Goal: Information Seeking & Learning: Check status

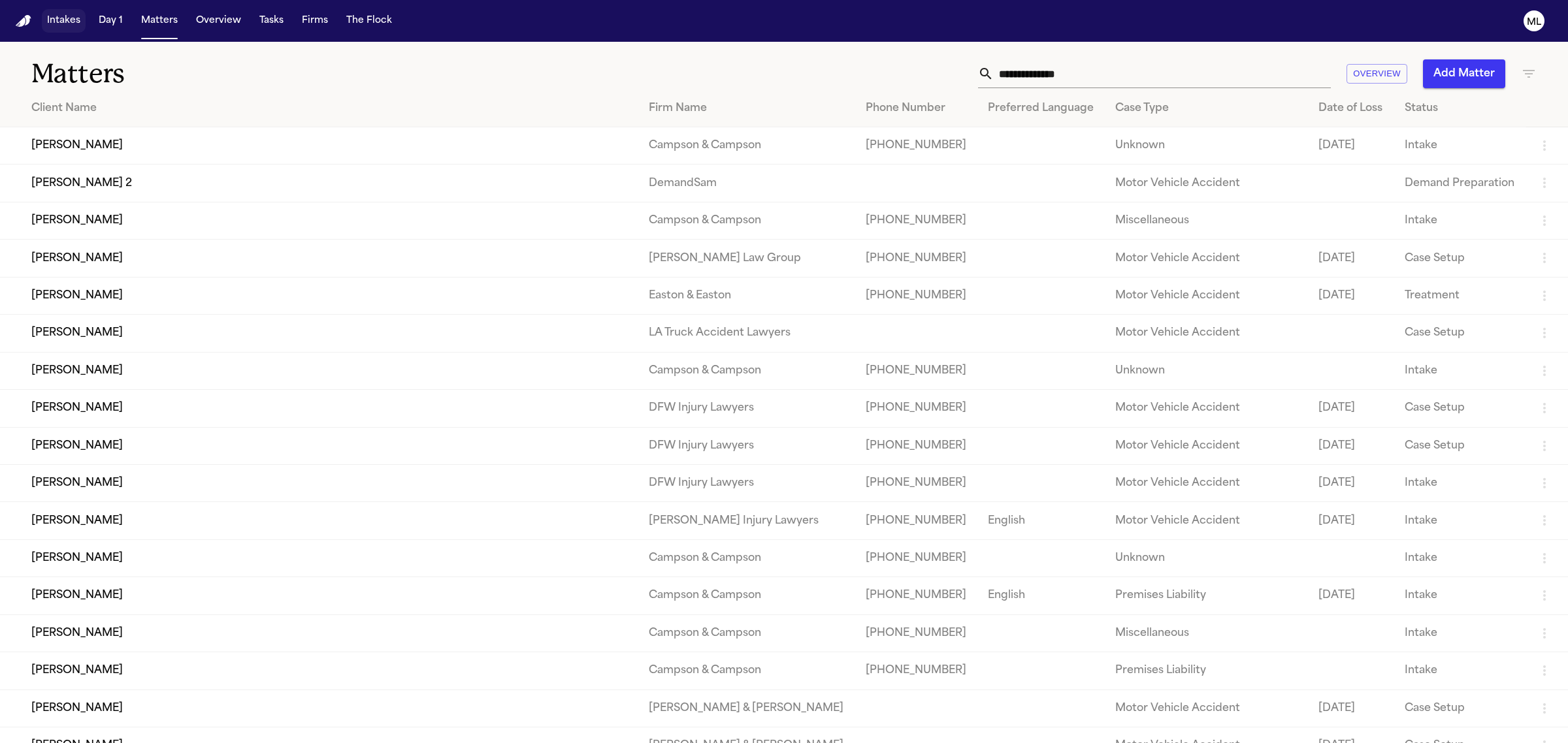
click at [59, 15] on button "Intakes" at bounding box center [64, 20] width 44 height 24
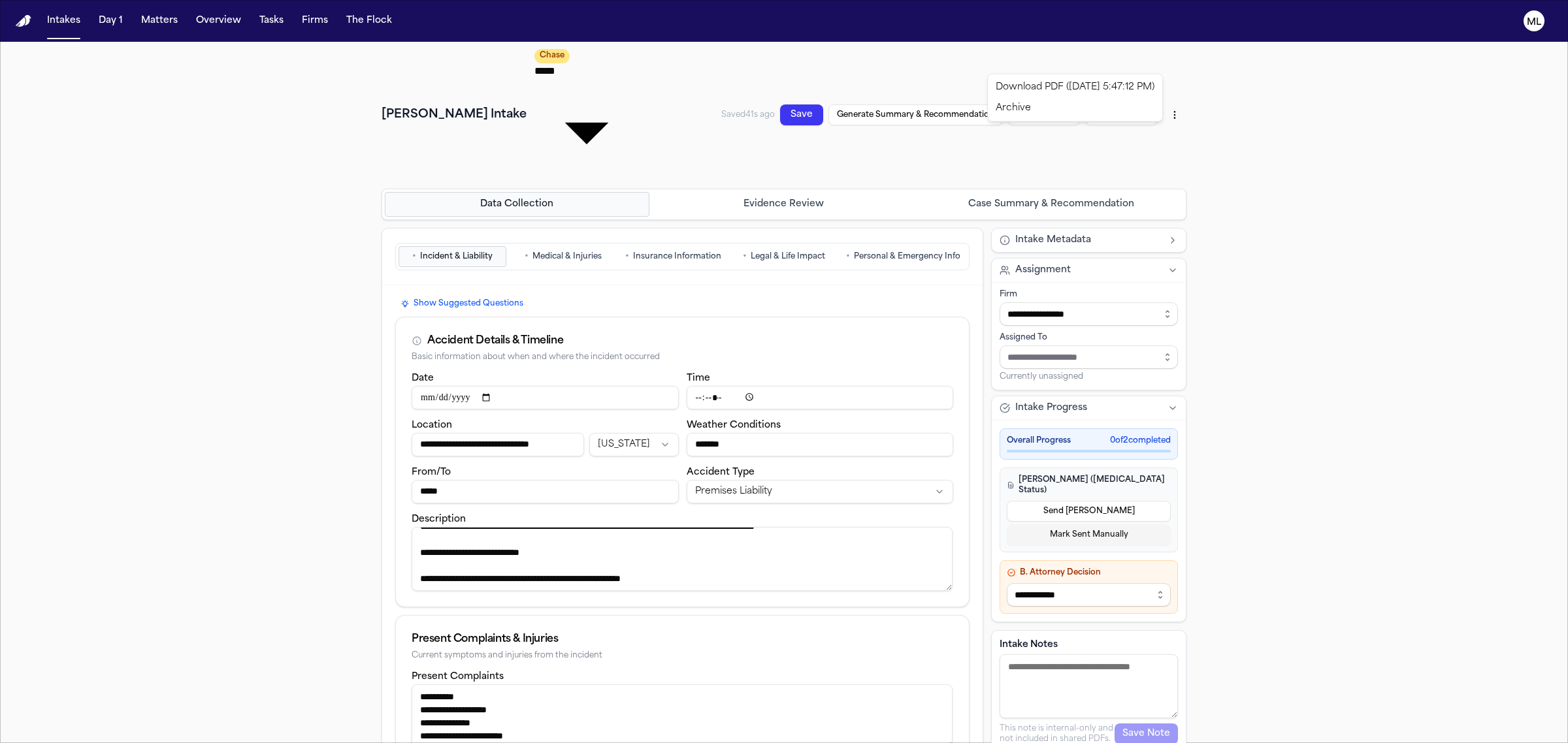
click at [1171, 60] on html "**********" at bounding box center [784, 371] width 1568 height 743
click at [1168, 59] on html "**********" at bounding box center [784, 371] width 1568 height 743
click at [156, 19] on html "**********" at bounding box center [784, 371] width 1568 height 743
click at [167, 22] on button "Matters" at bounding box center [159, 20] width 47 height 24
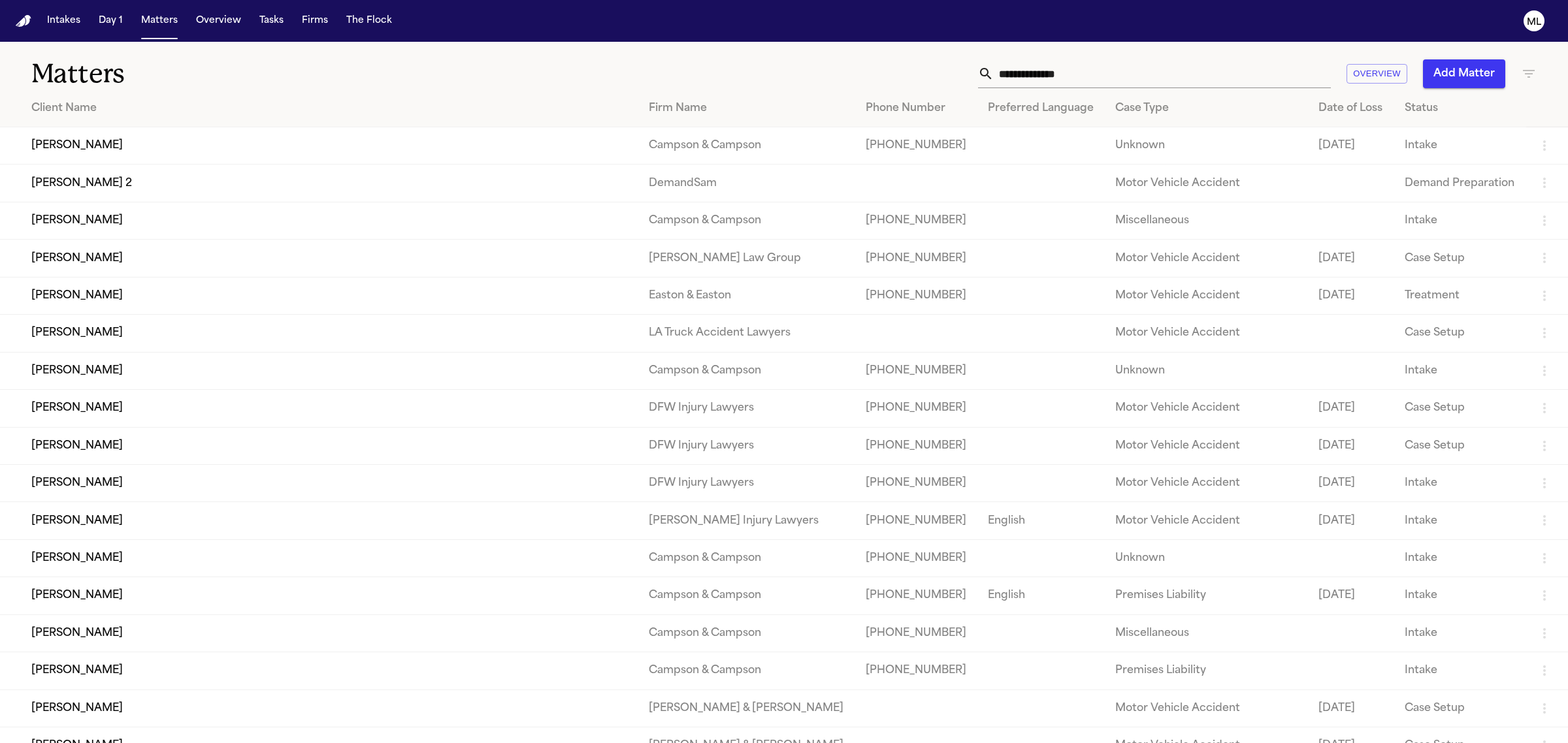
click at [1105, 98] on th "Case Type" at bounding box center [1206, 109] width 203 height 38
click at [1109, 66] on input "text" at bounding box center [1162, 74] width 337 height 29
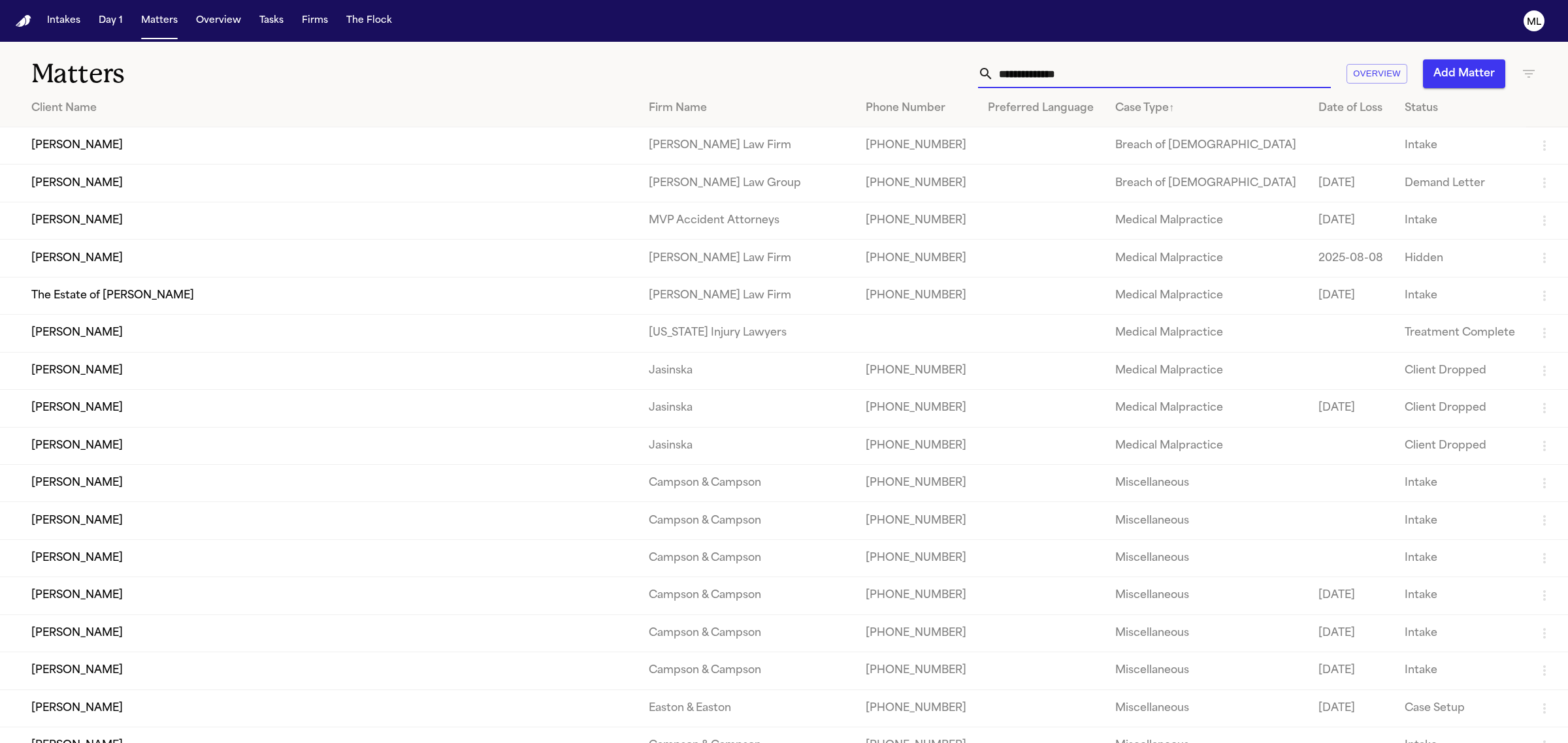
click at [1033, 73] on input "text" at bounding box center [1162, 74] width 337 height 29
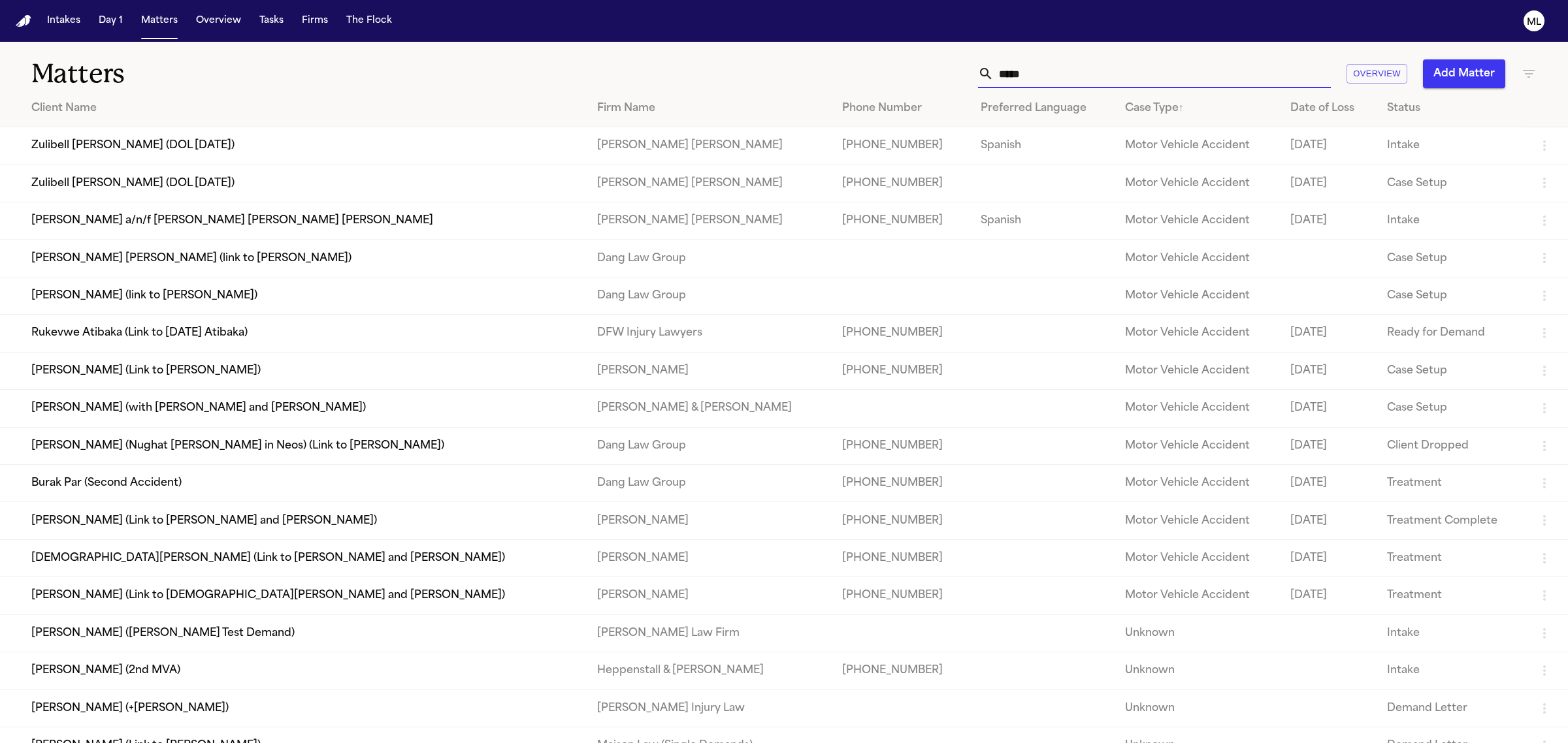
click at [1203, 76] on input "****" at bounding box center [1162, 74] width 337 height 29
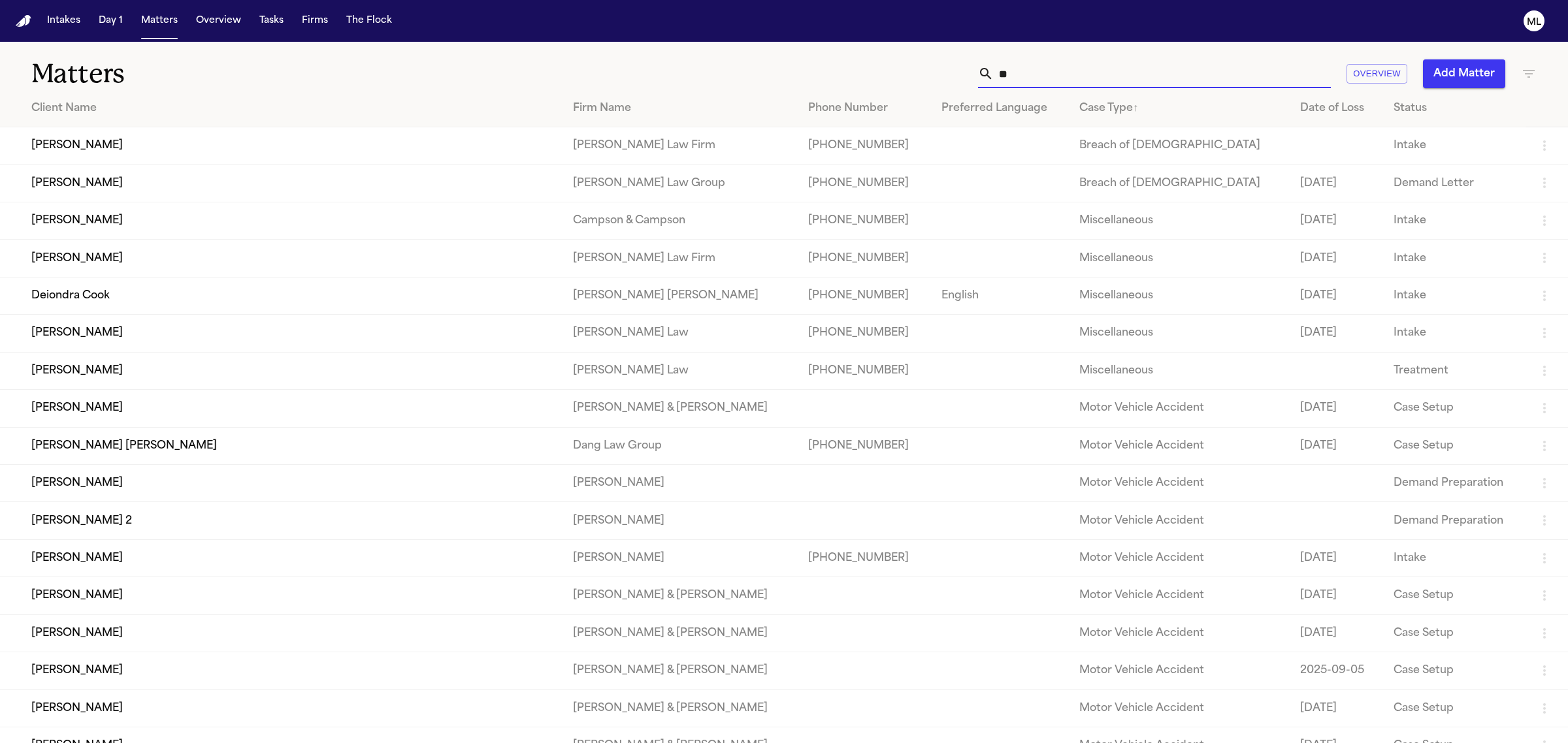
type input "*"
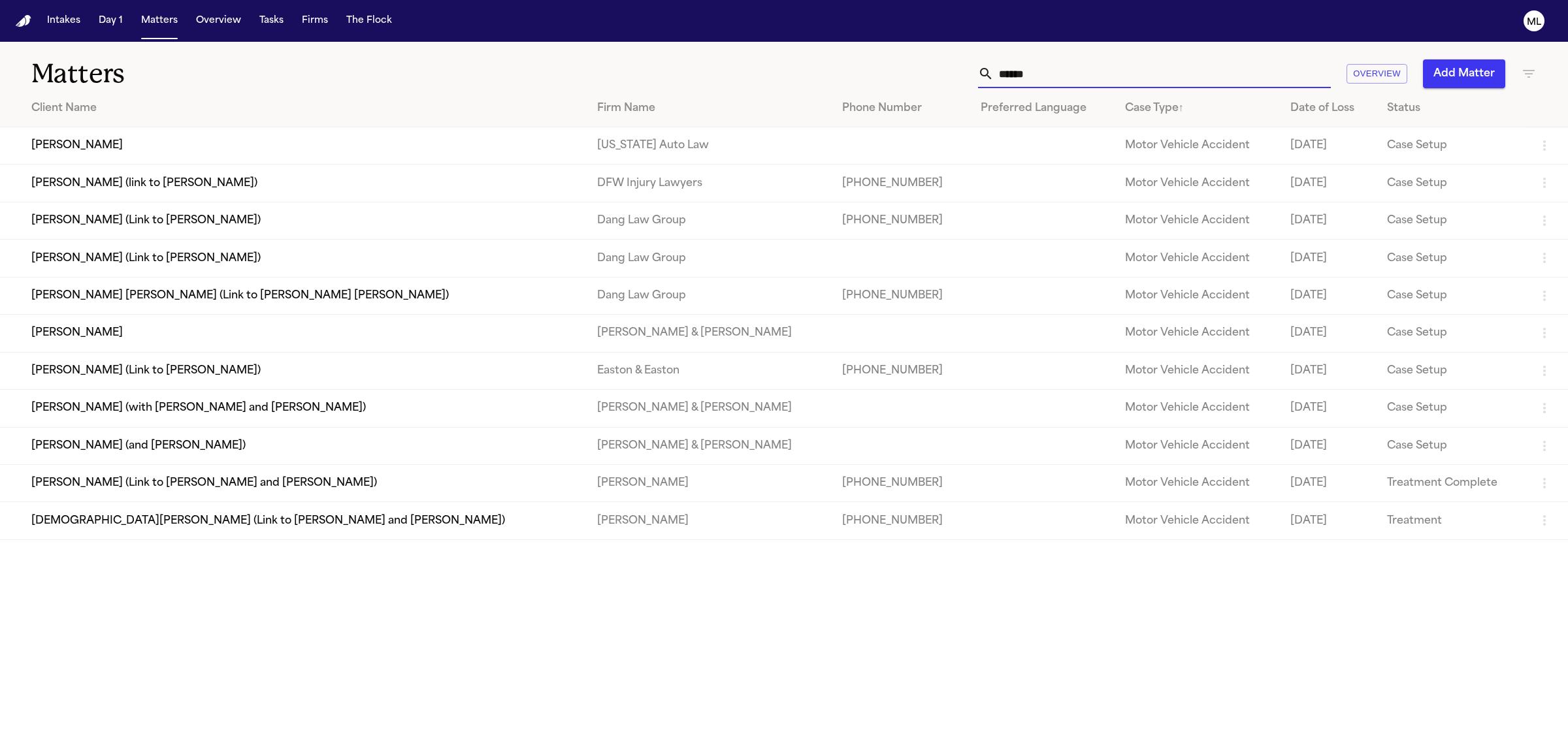
type input "******"
click at [172, 161] on td "Chantelle Bond" at bounding box center [293, 145] width 587 height 38
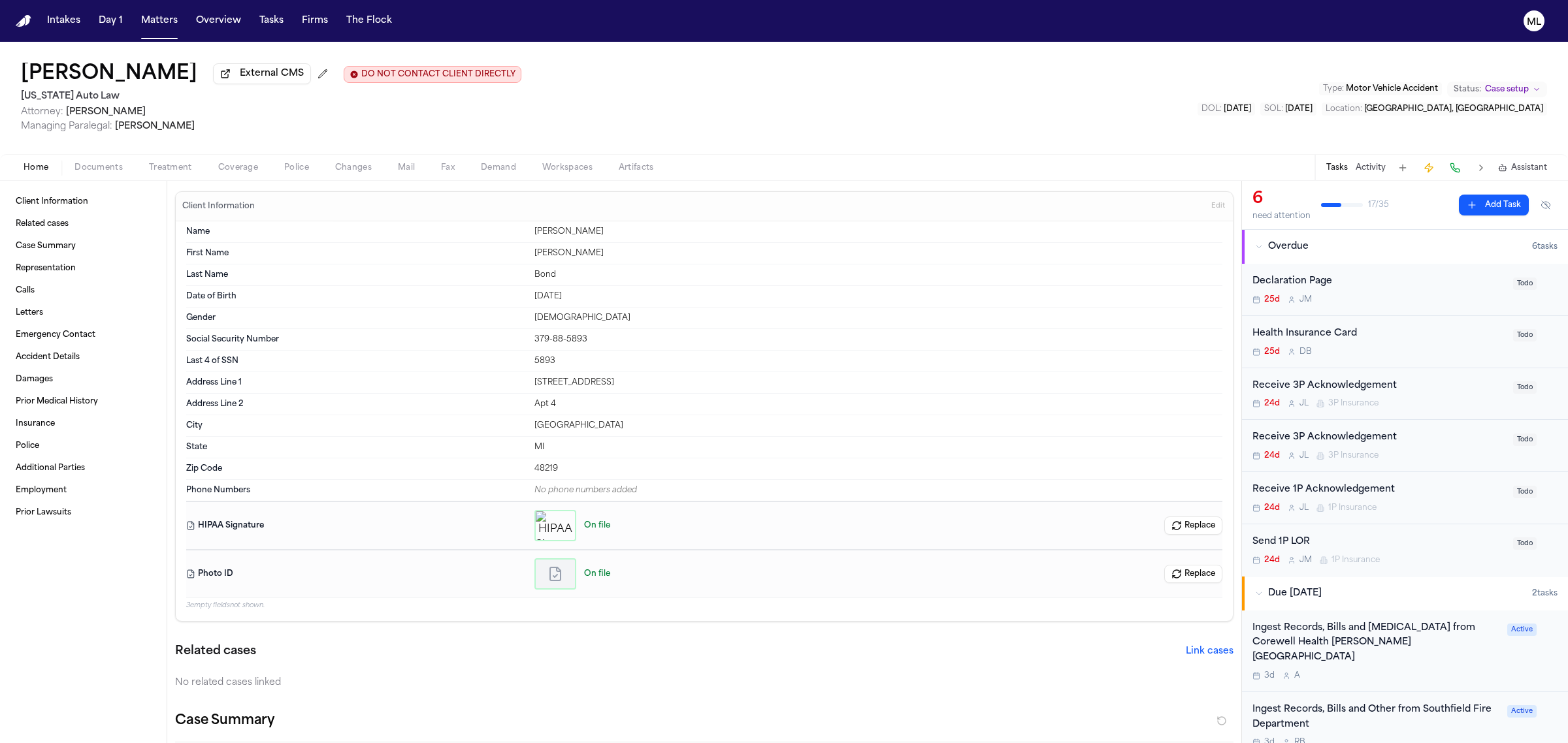
click at [107, 166] on span "Documents" at bounding box center [98, 168] width 48 height 11
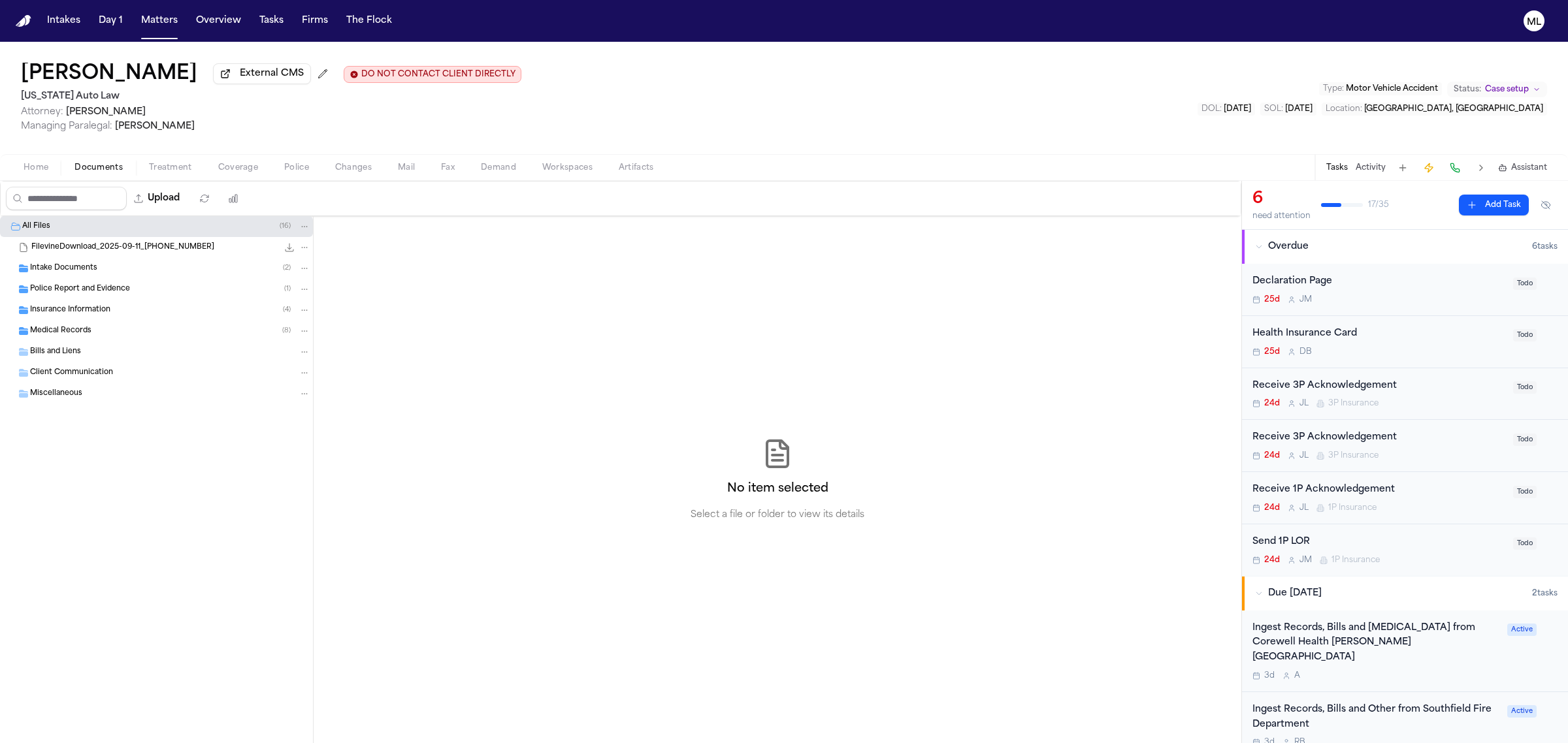
click at [123, 297] on div "Police Report and Evidence ( 1 )" at bounding box center [156, 290] width 313 height 21
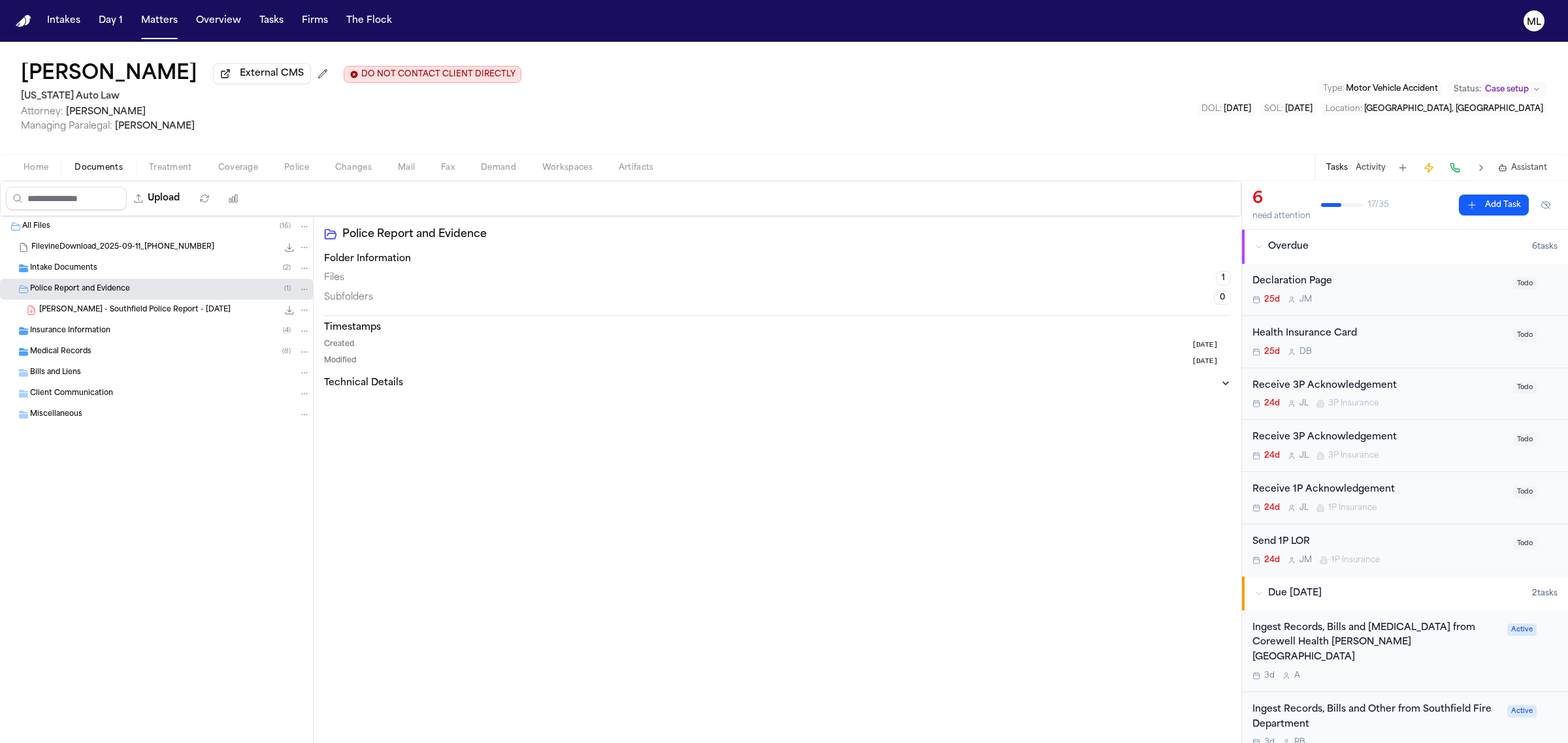
click at [109, 326] on div "Insurance Information ( 4 )" at bounding box center [170, 331] width 280 height 11
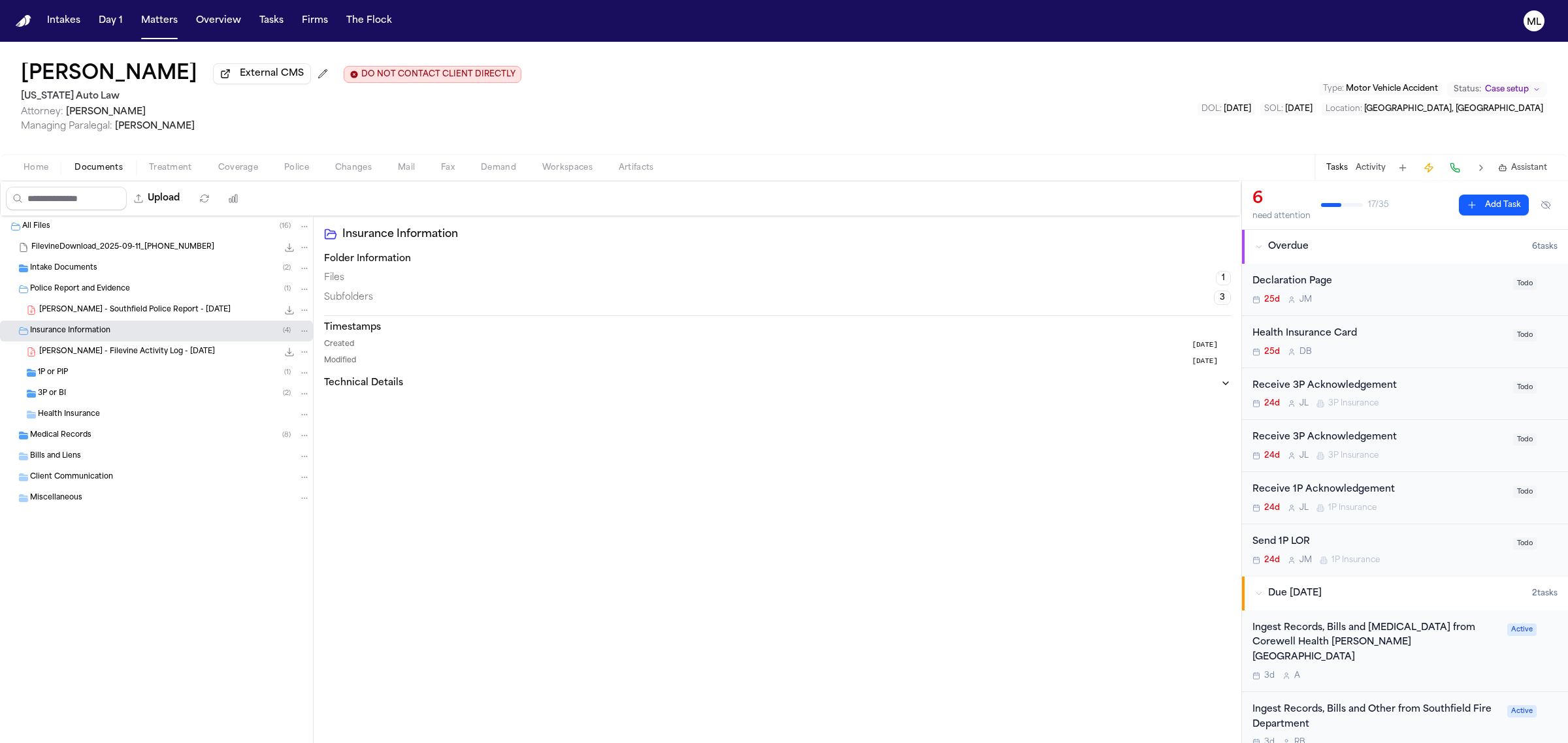
click at [123, 375] on div "1P or PIP ( 1 )" at bounding box center [173, 372] width 272 height 11
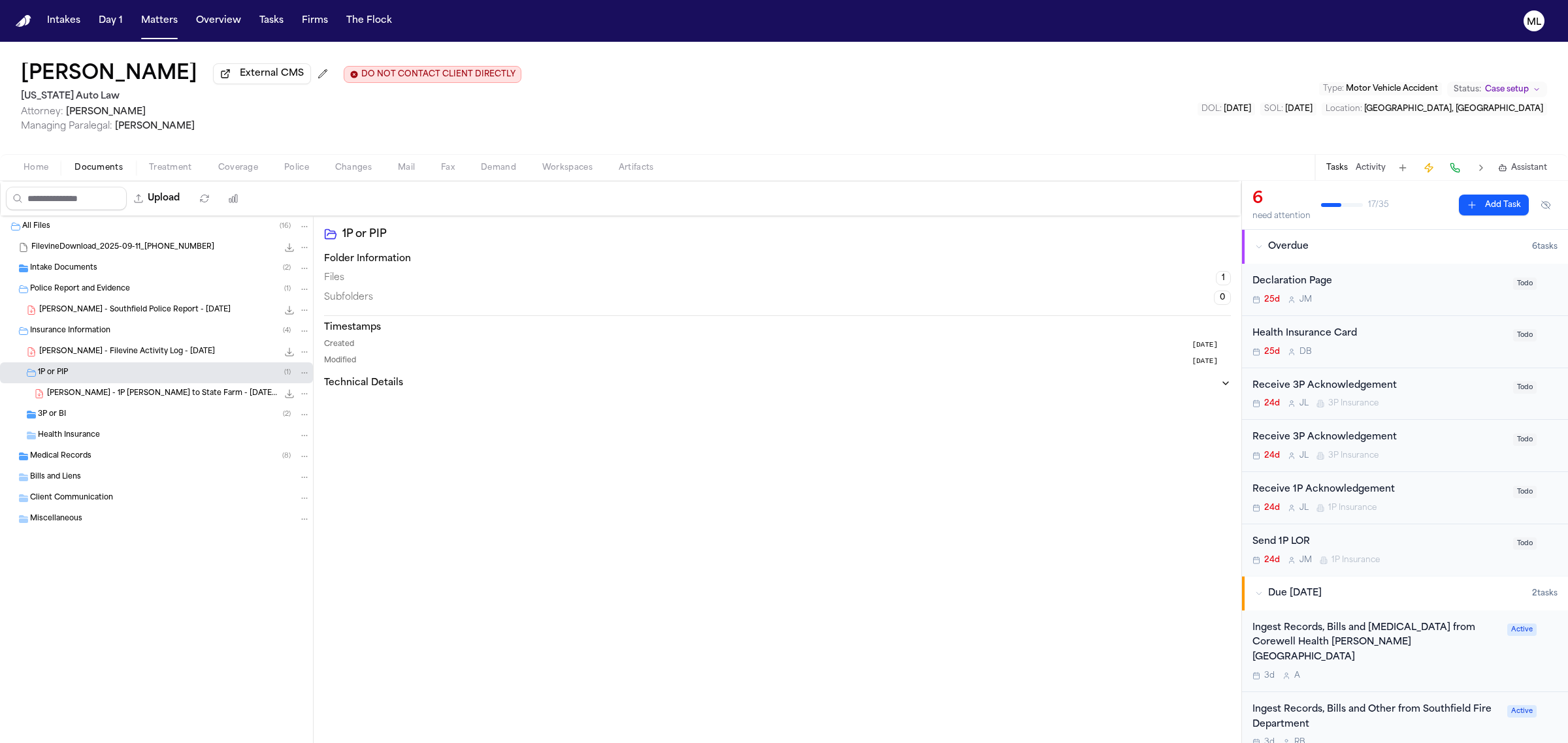
click at [158, 393] on span "C. Bond - 1P LOR to State Farm - 9.11.25 and MI Police Report - 10.28.24" at bounding box center [162, 394] width 230 height 11
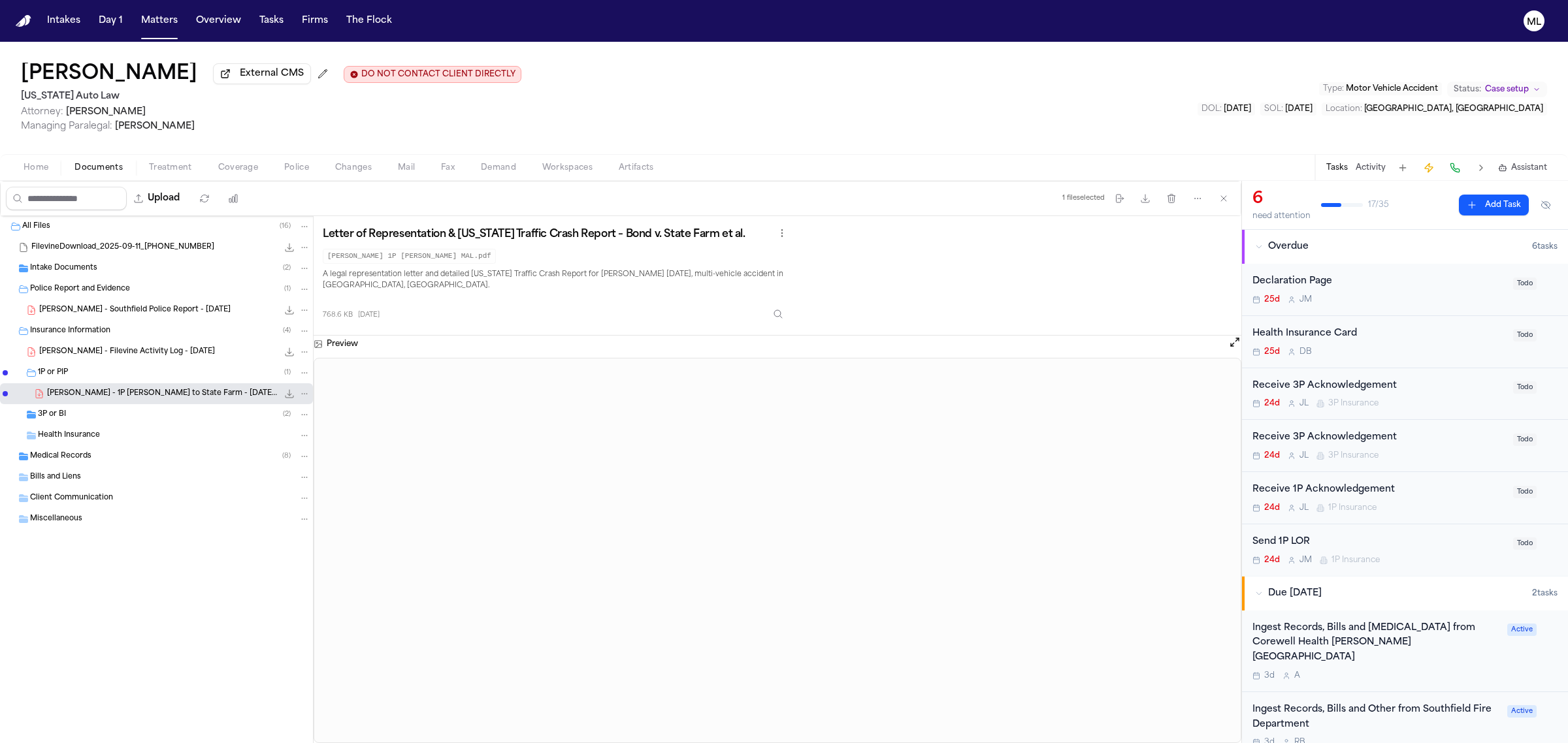
click at [62, 416] on span "3P or BI" at bounding box center [52, 415] width 28 height 11
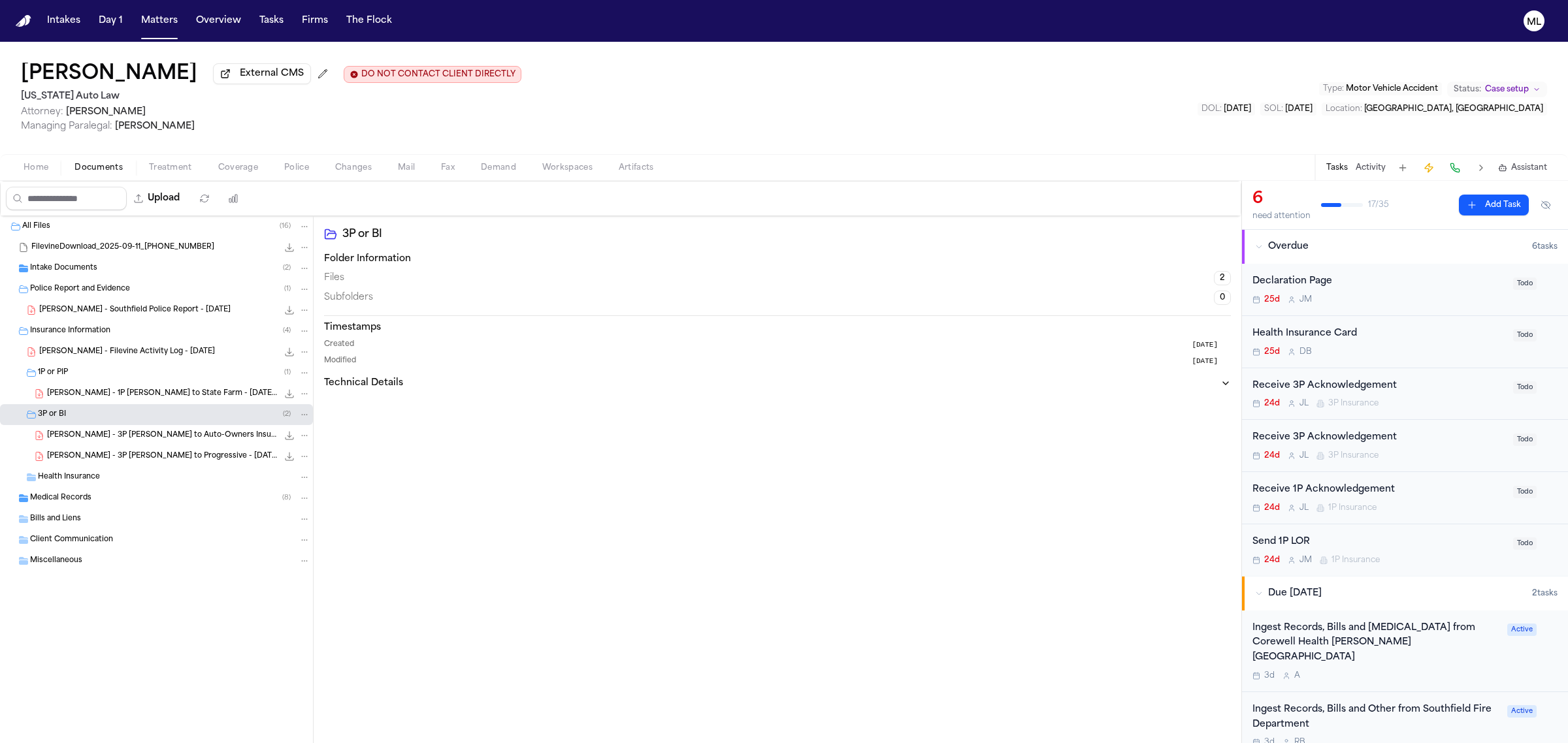
click at [95, 436] on span "C. Bond - 3P LOR to Auto-Owners Insurance - 9.11.25 and MSP Police Report - 10.…" at bounding box center [162, 436] width 230 height 11
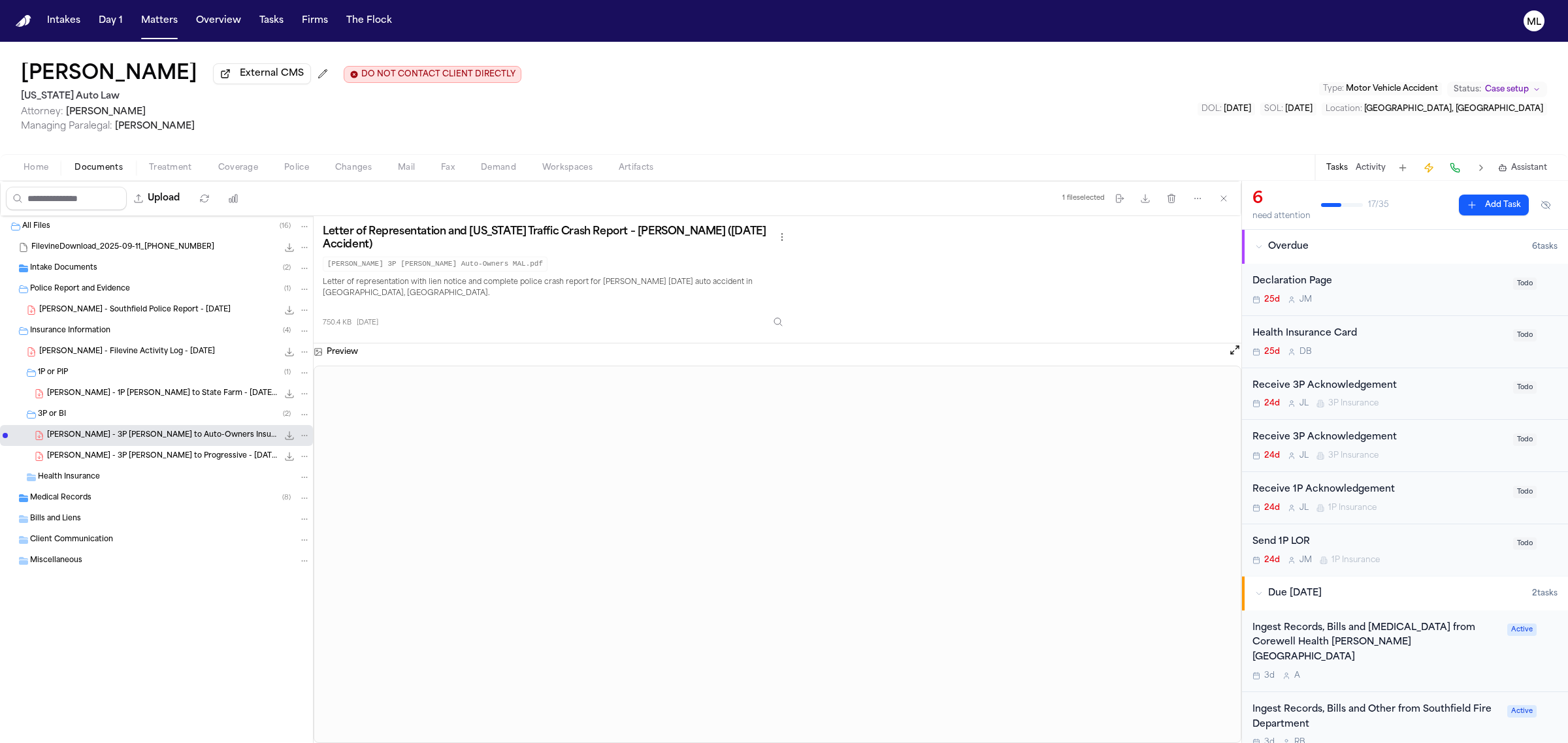
click at [123, 455] on span "C. Bond - 3P LOR to Progressive - 9.11.25" at bounding box center [162, 457] width 230 height 11
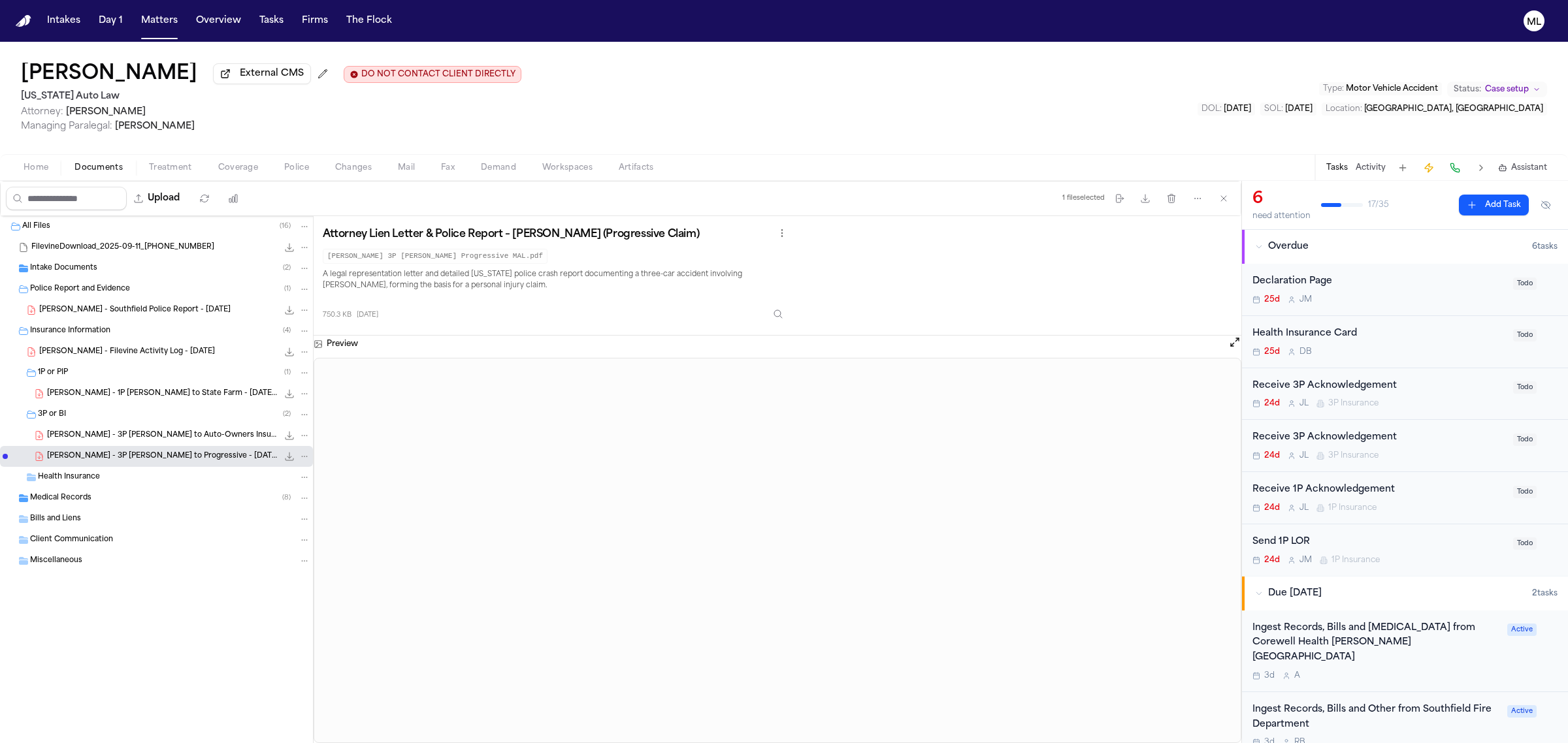
click at [291, 457] on icon "File: C. Bond - 3P LOR to Progressive - 9.11.25" at bounding box center [290, 457] width 11 height 11
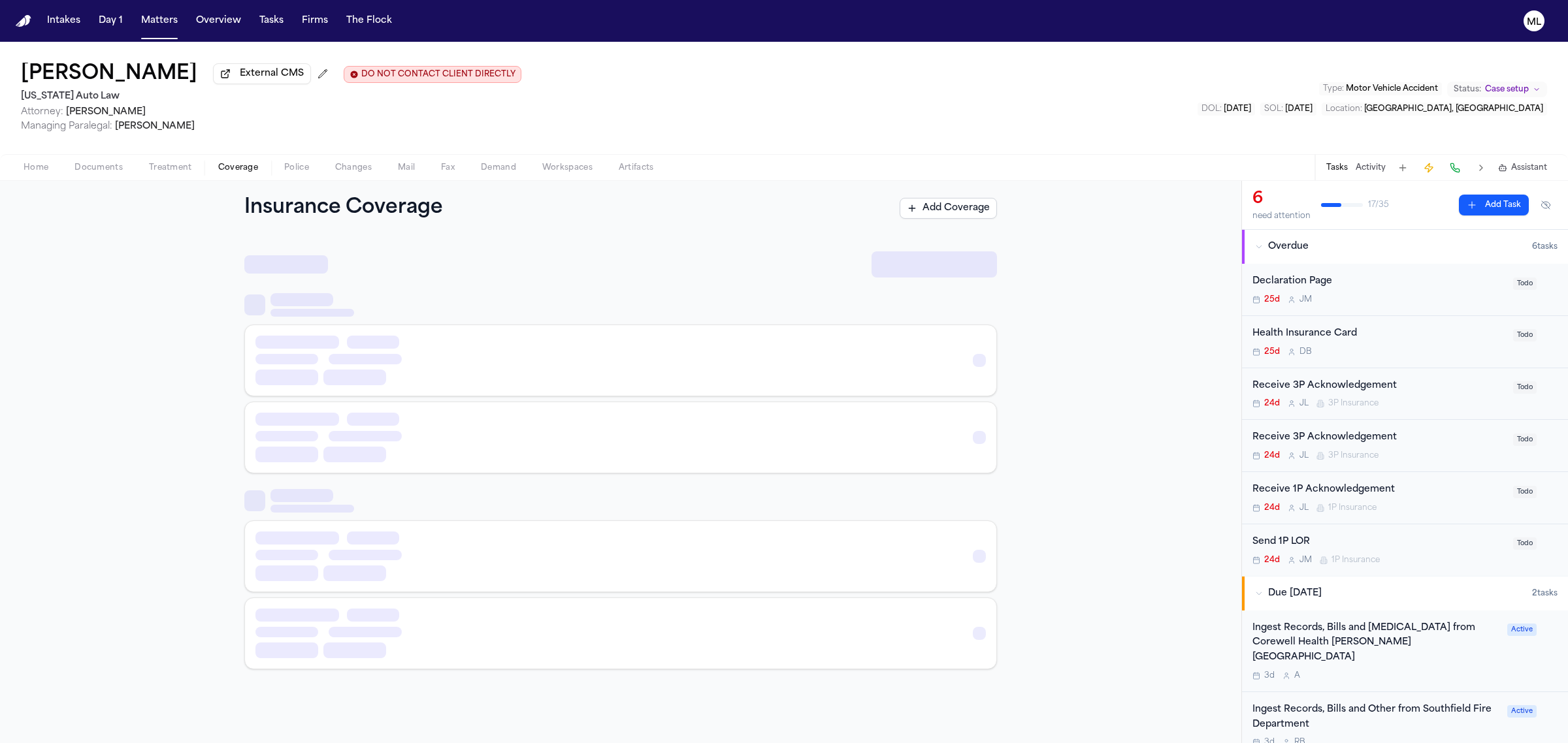
click at [249, 167] on span "Coverage" at bounding box center [238, 168] width 40 height 11
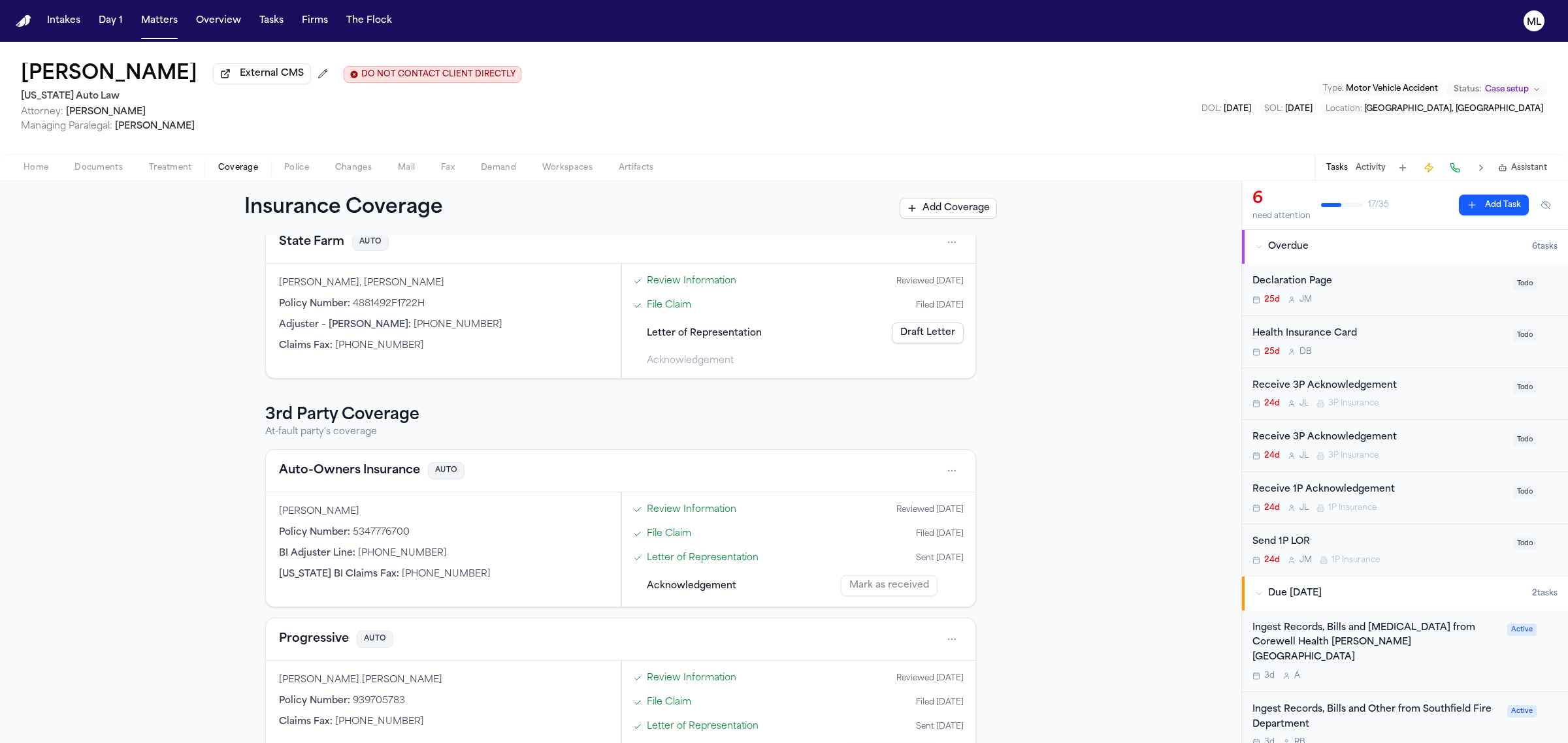
scroll to position [217, 0]
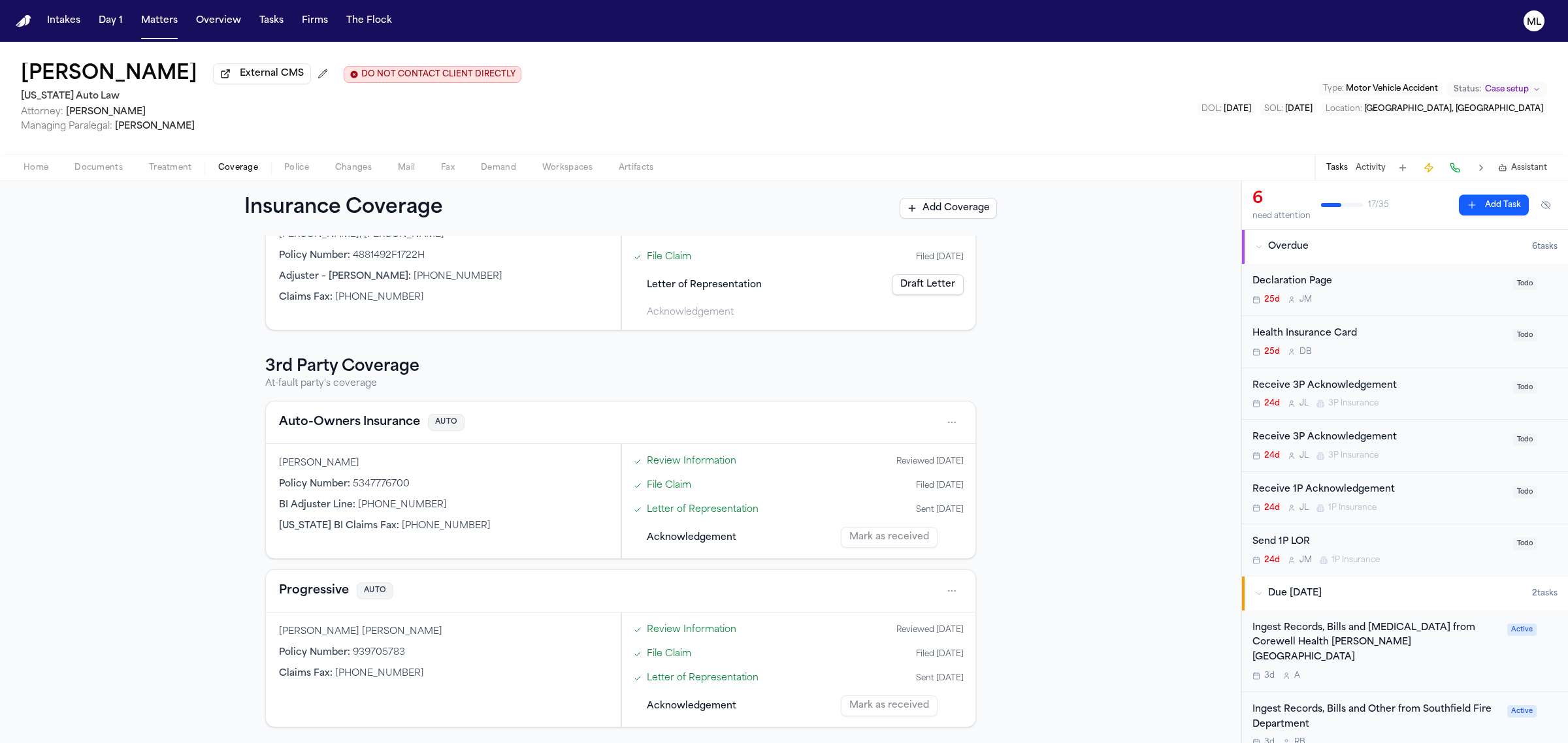
click at [310, 606] on div "Progressive AUTO" at bounding box center [621, 591] width 709 height 42
click at [309, 592] on button "Progressive" at bounding box center [314, 591] width 70 height 18
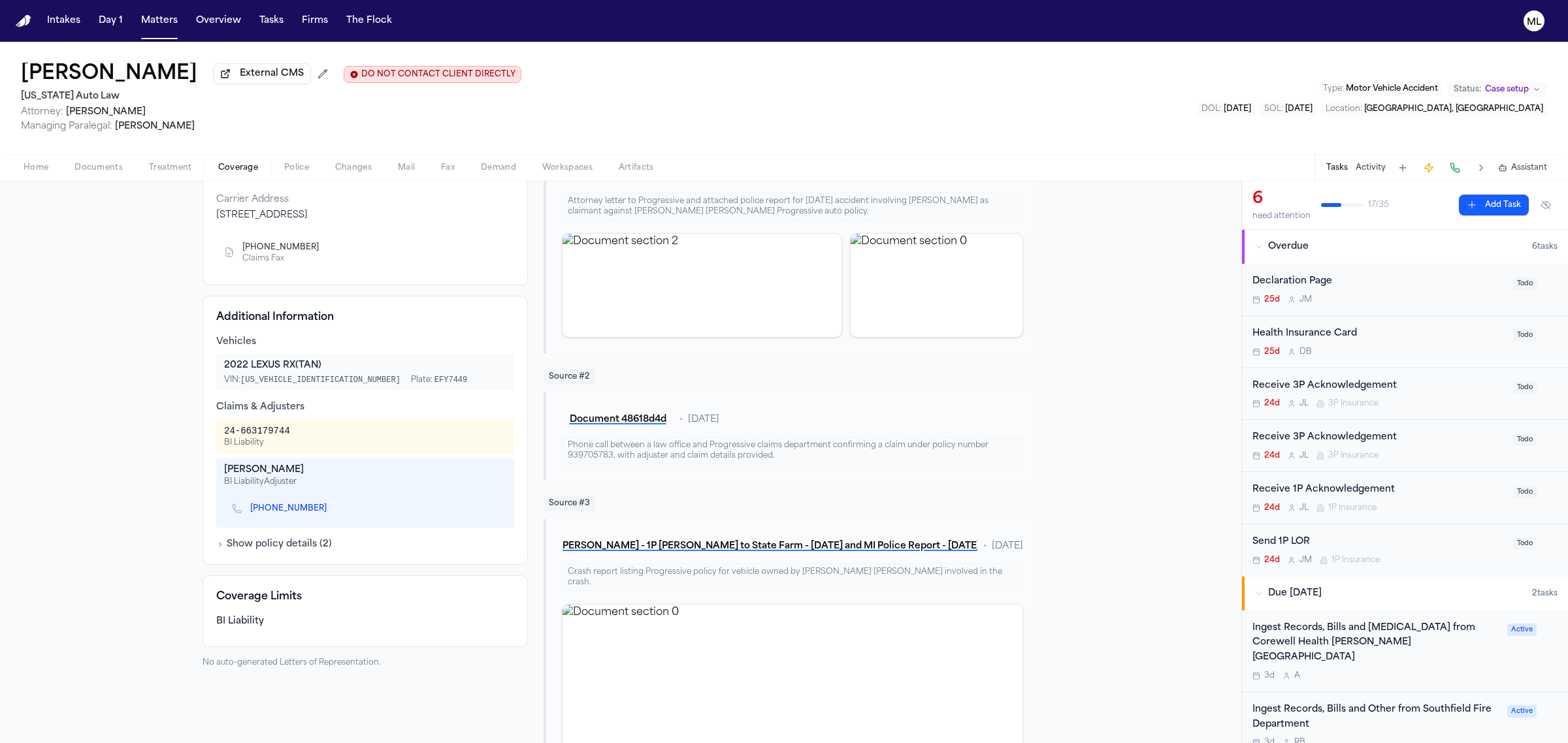
scroll to position [164, 0]
click at [331, 508] on icon "Copy to clipboard" at bounding box center [333, 508] width 4 height 4
click at [158, 14] on button "Matters" at bounding box center [159, 20] width 47 height 24
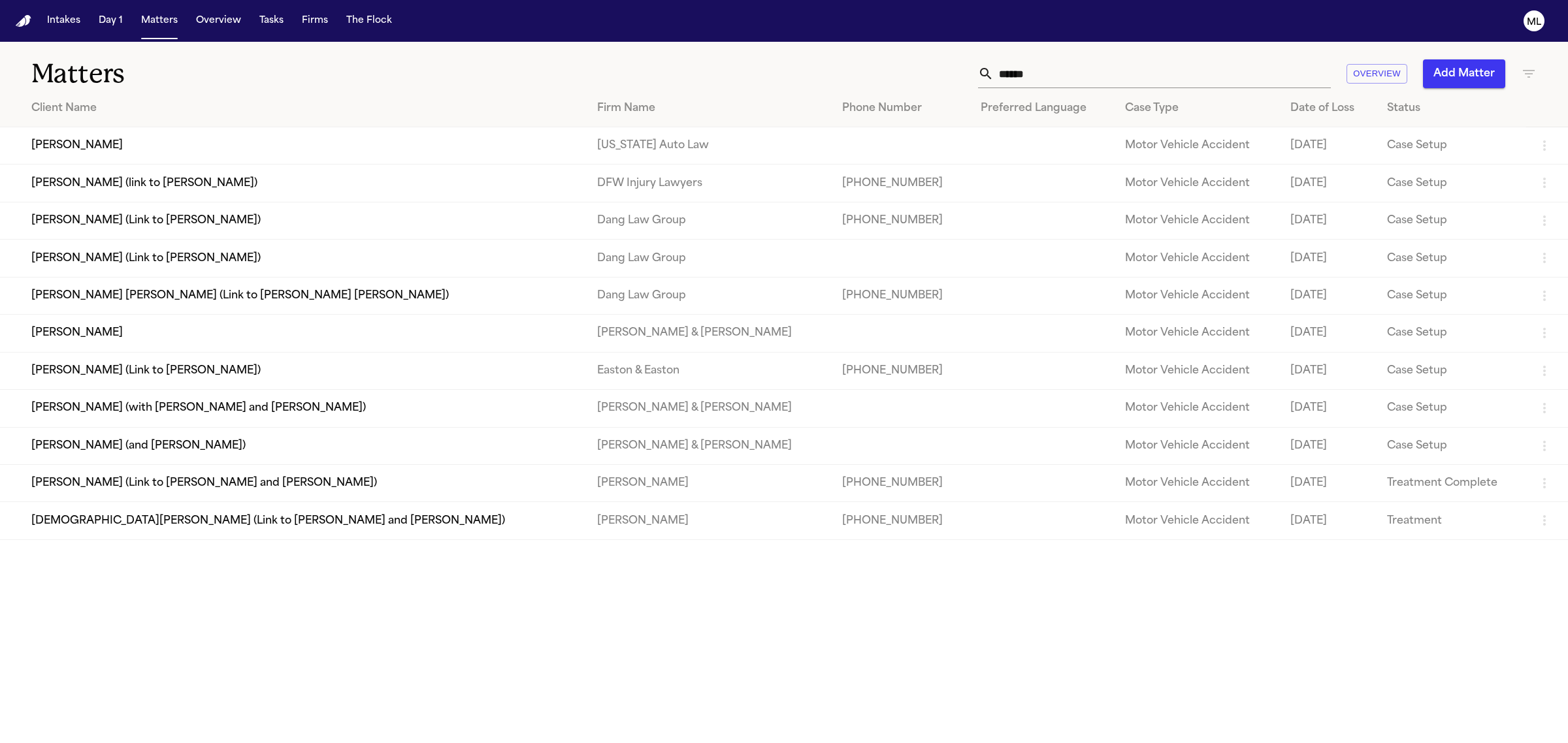
drag, startPoint x: 1049, startPoint y: 64, endPoint x: 806, endPoint y: 66, distance: 243.0
click at [797, 77] on div "****** Overview Add Matter" at bounding box center [1009, 74] width 1053 height 29
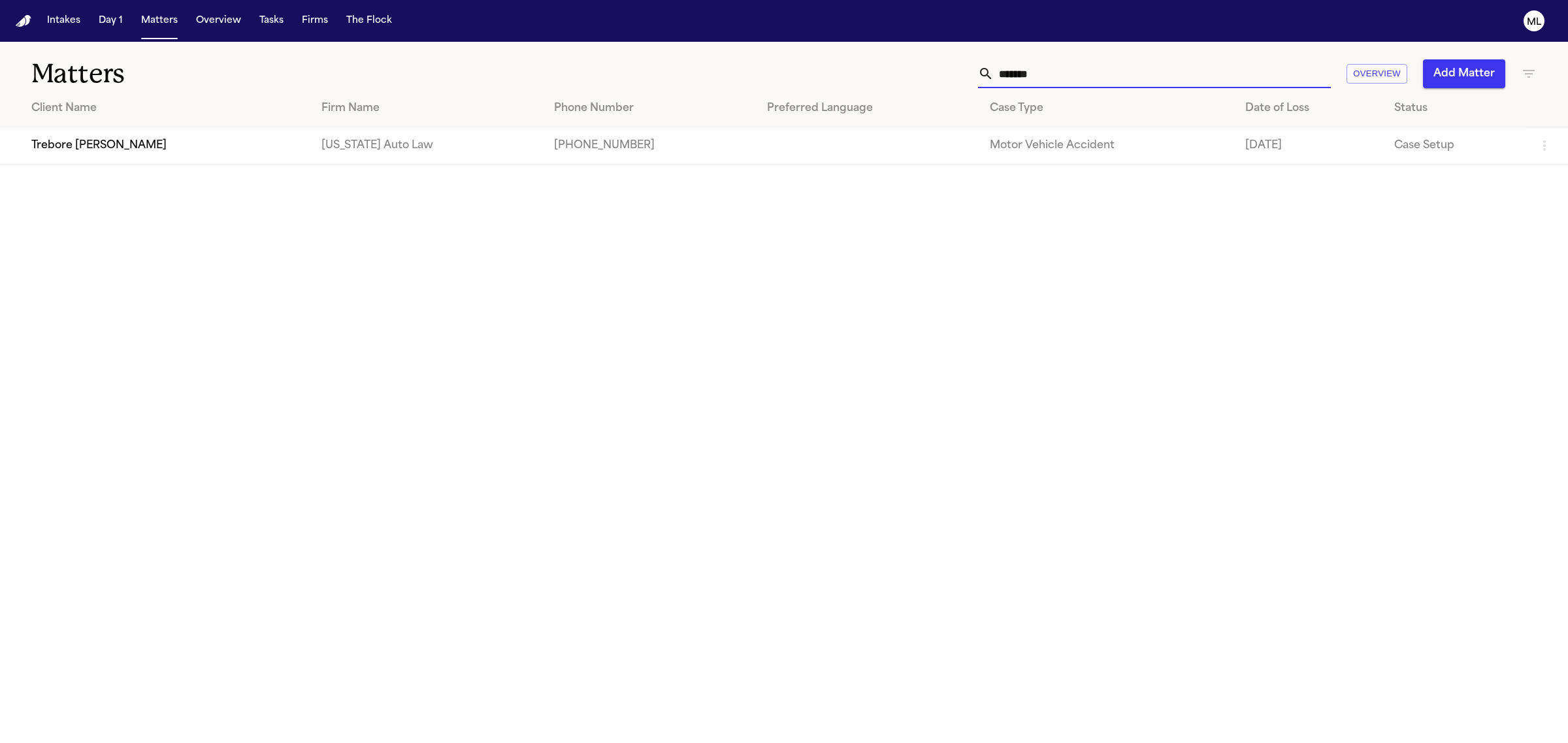
type input "*******"
click at [102, 145] on td "Trebore [PERSON_NAME]" at bounding box center [155, 145] width 311 height 38
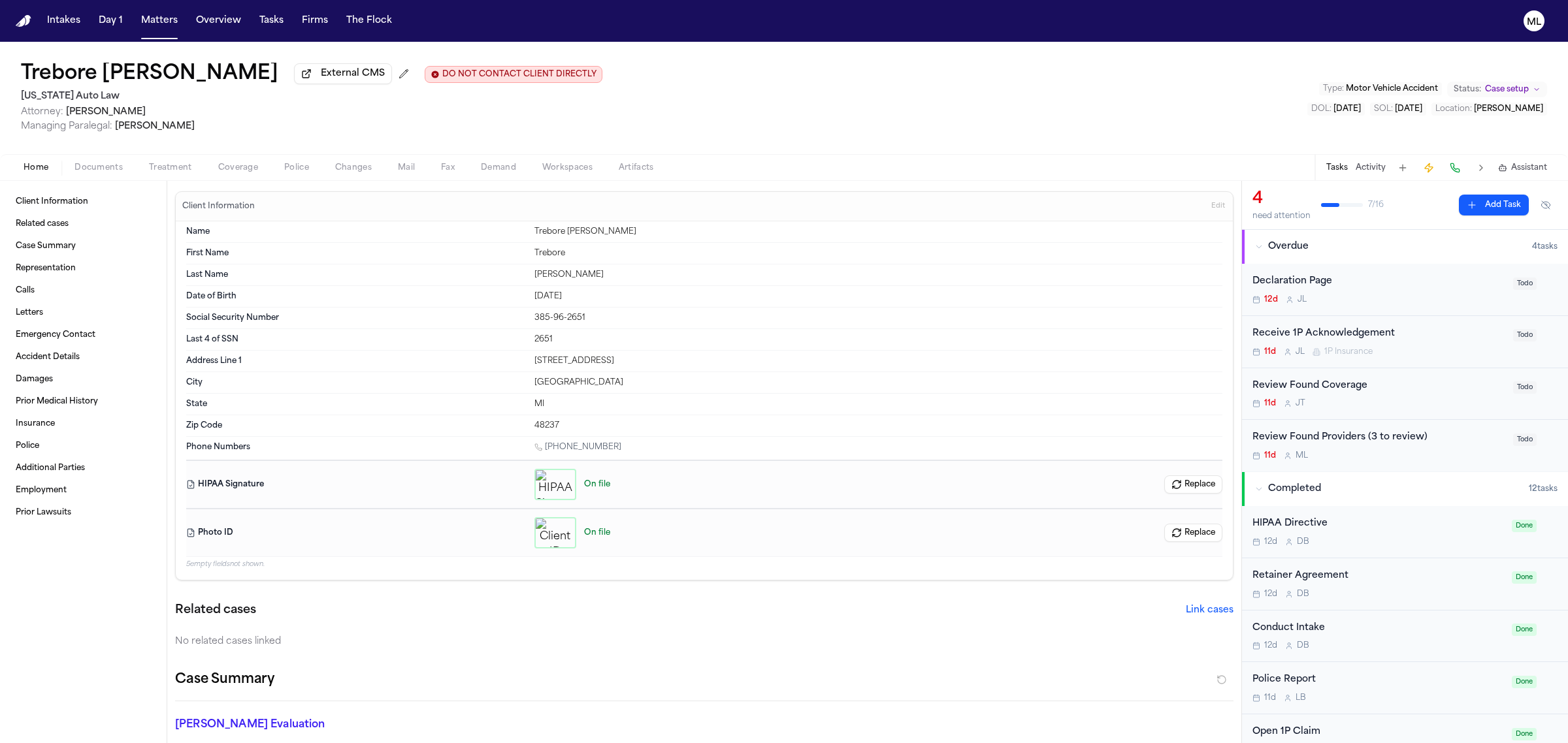
click at [96, 163] on span "Documents" at bounding box center [98, 168] width 48 height 11
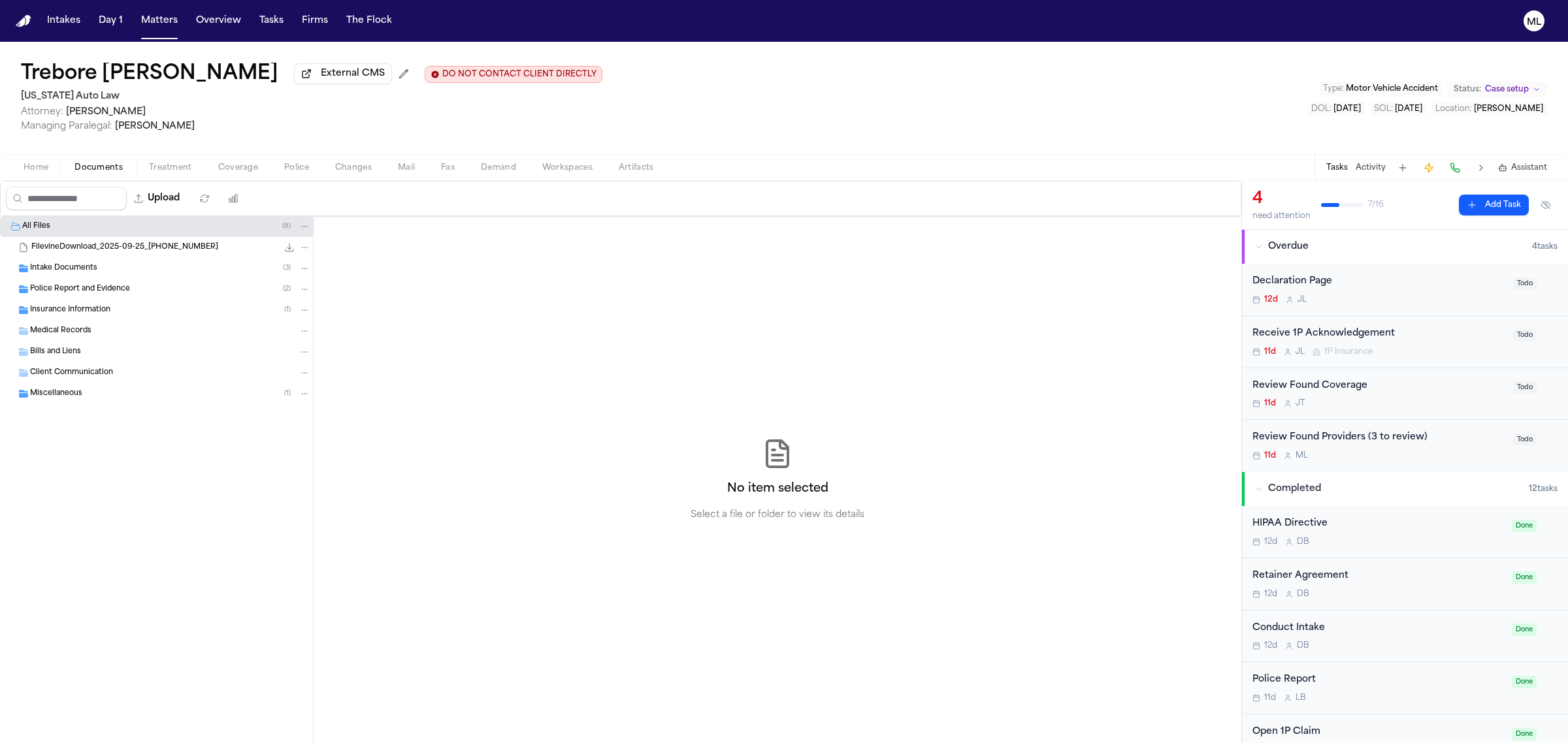
click at [74, 307] on span "Insurance Information" at bounding box center [70, 310] width 81 height 11
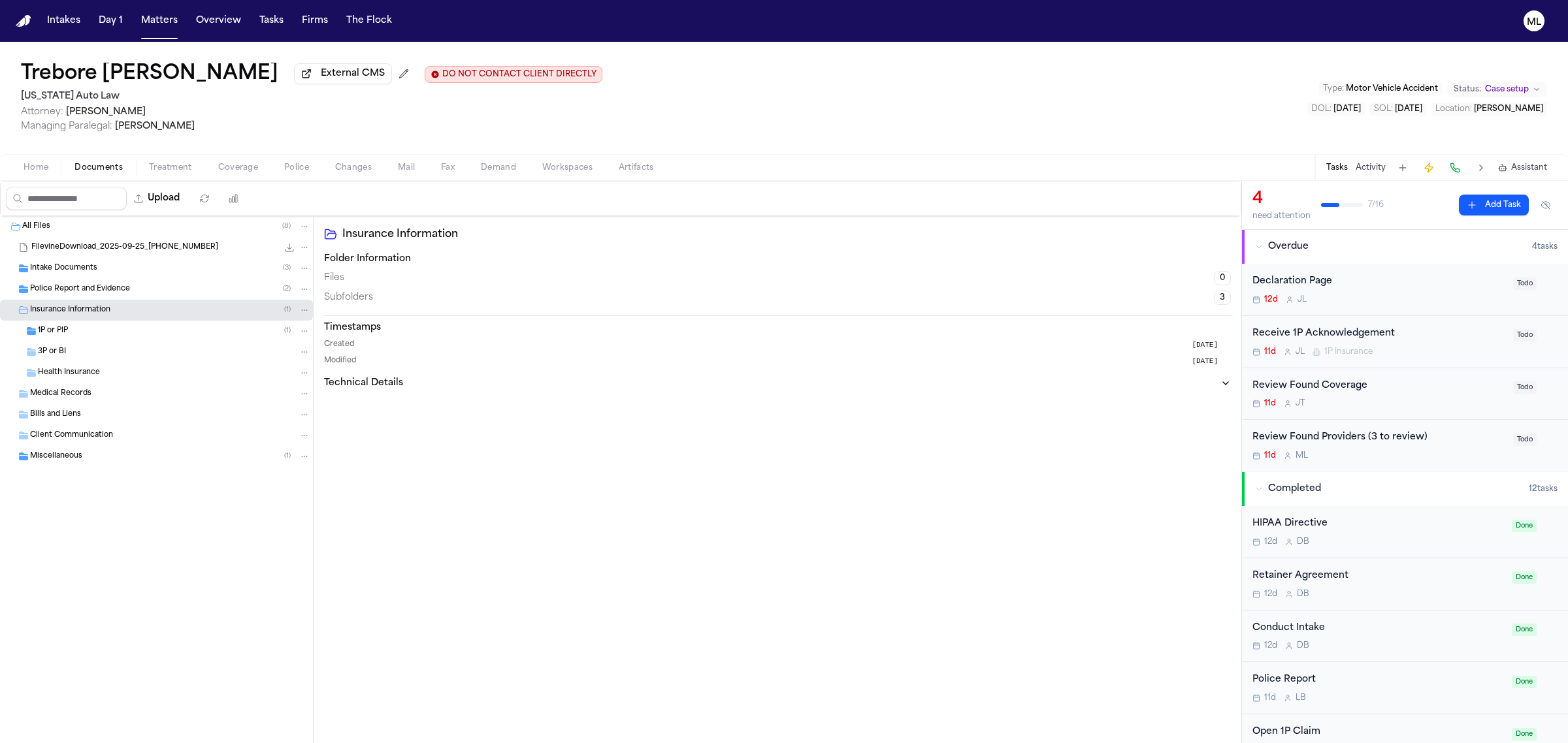
click at [90, 318] on div "Insurance Information ( 1 )" at bounding box center [156, 310] width 313 height 21
click at [102, 328] on div "Medical Records" at bounding box center [170, 331] width 280 height 11
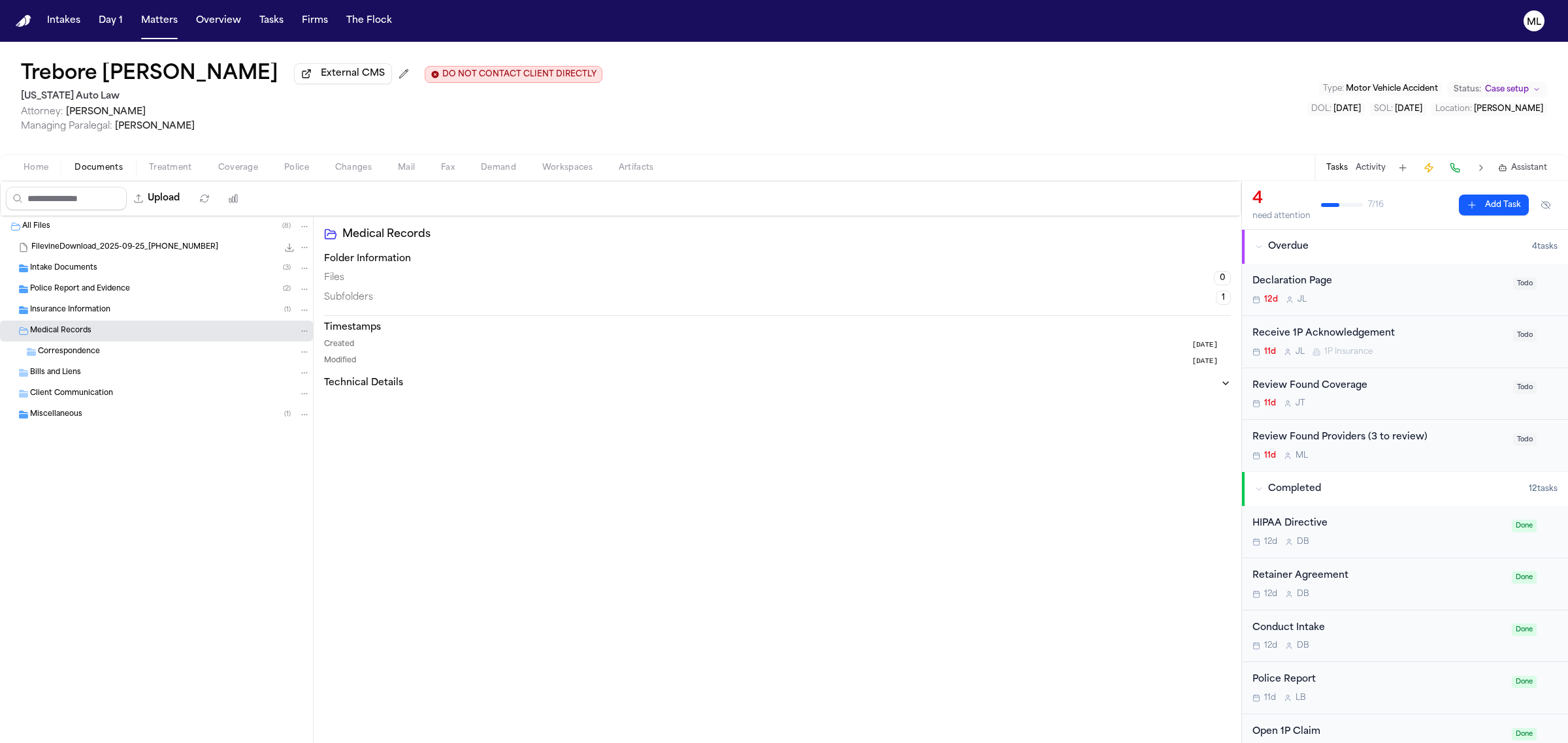
click at [108, 308] on span "Insurance Information" at bounding box center [70, 310] width 81 height 11
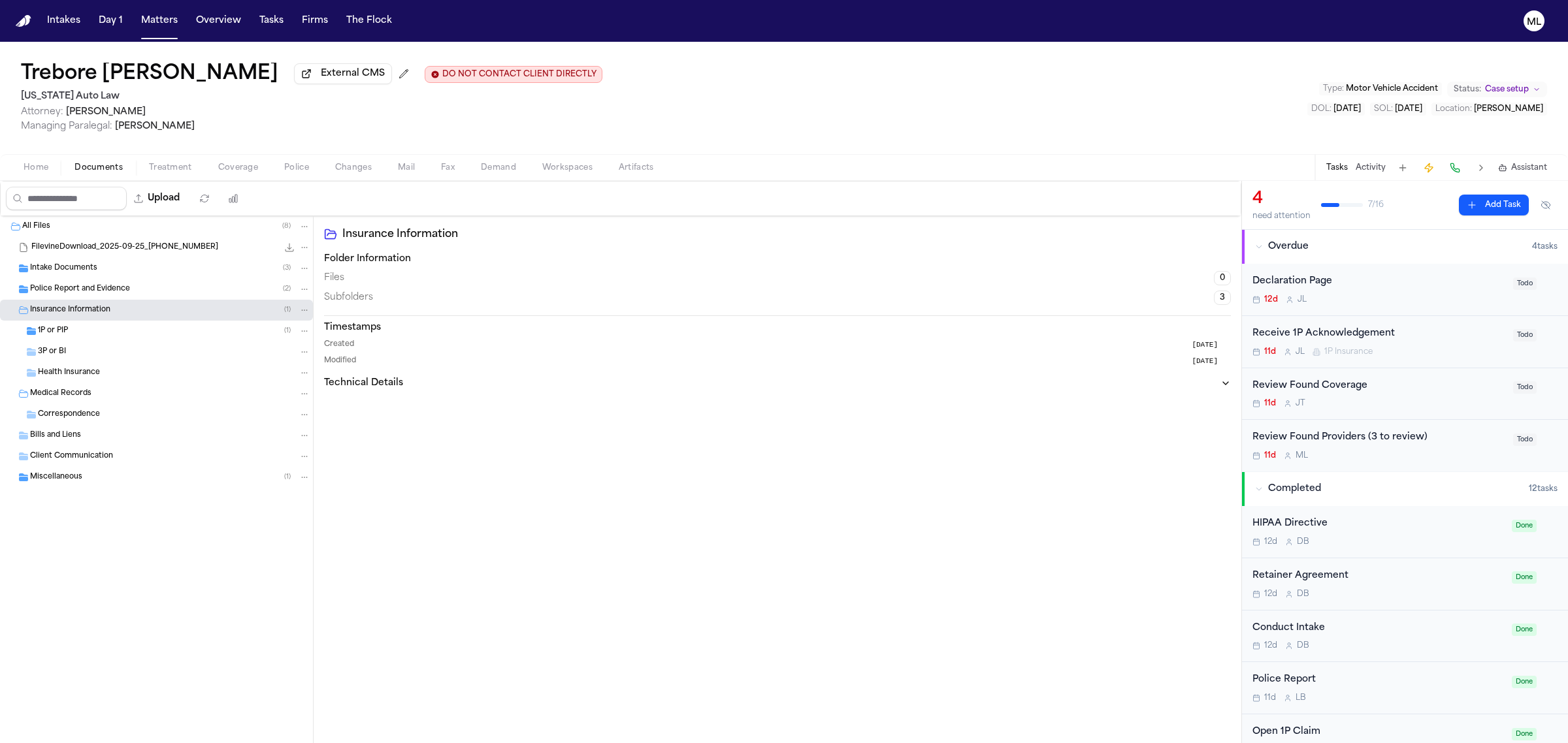
click at [102, 323] on div "1P or PIP ( 1 )" at bounding box center [156, 331] width 313 height 21
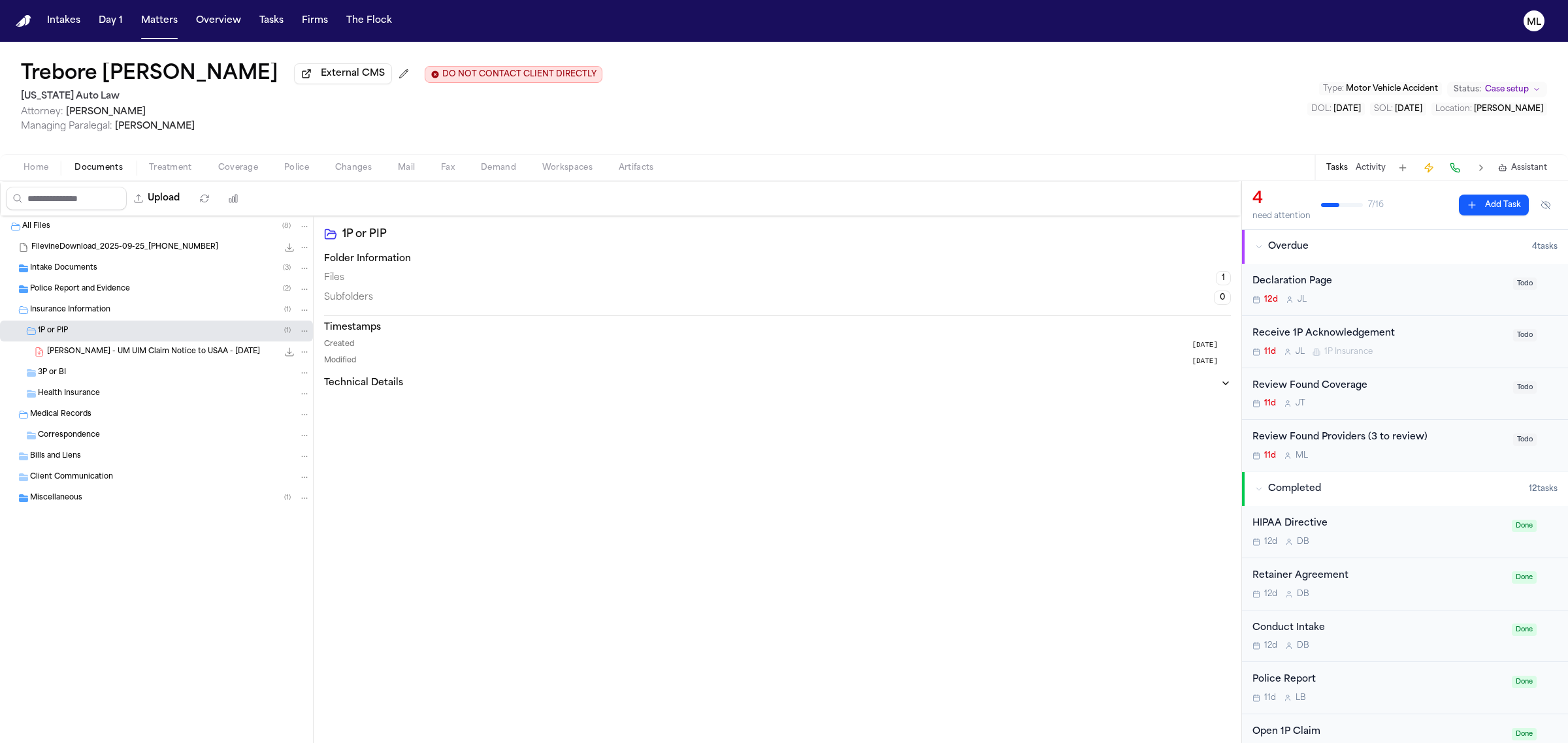
click at [151, 347] on span "[PERSON_NAME] - UM UIM Claim Notice to USAA - [DATE]" at bounding box center [153, 352] width 213 height 11
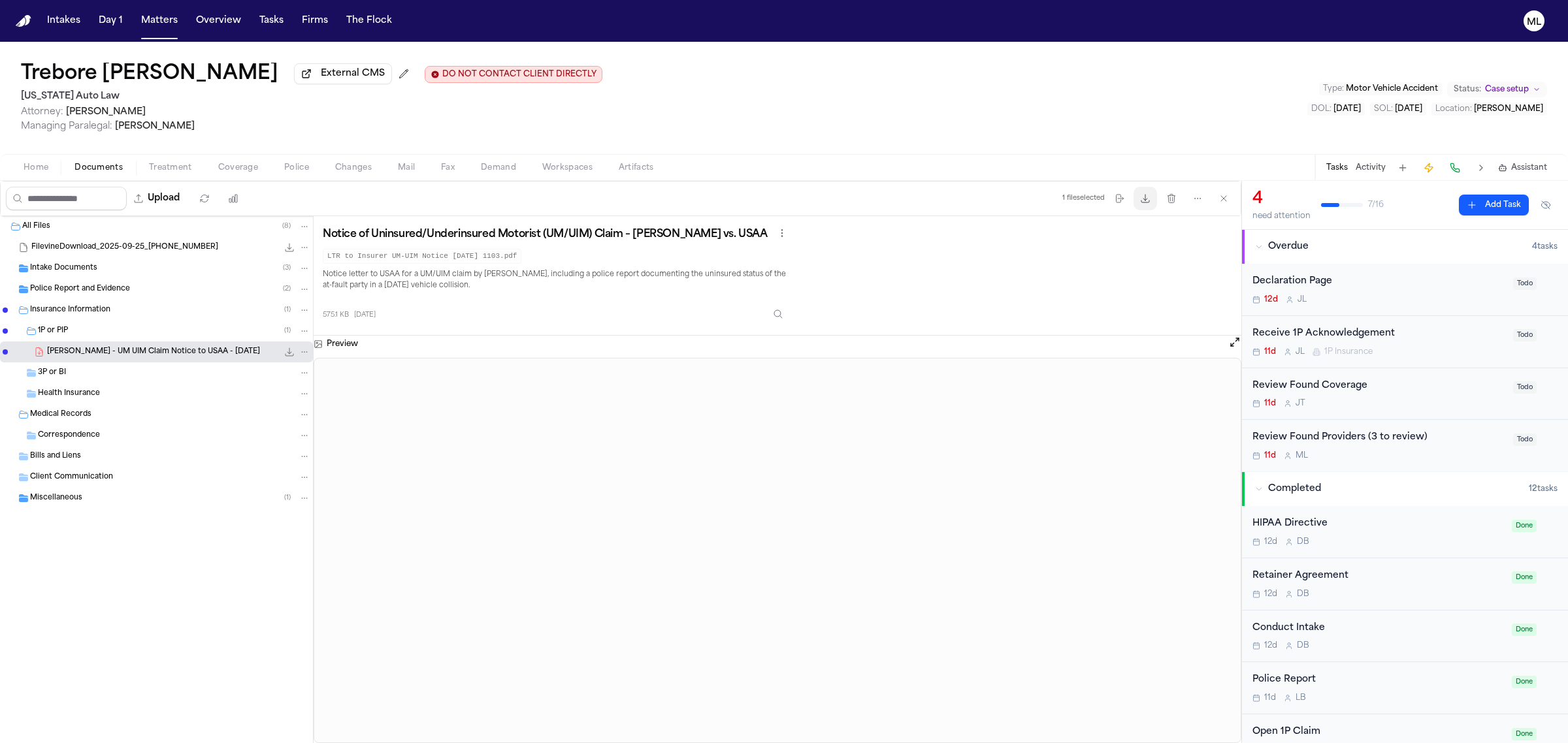
click at [1146, 200] on icon "button" at bounding box center [1145, 199] width 11 height 11
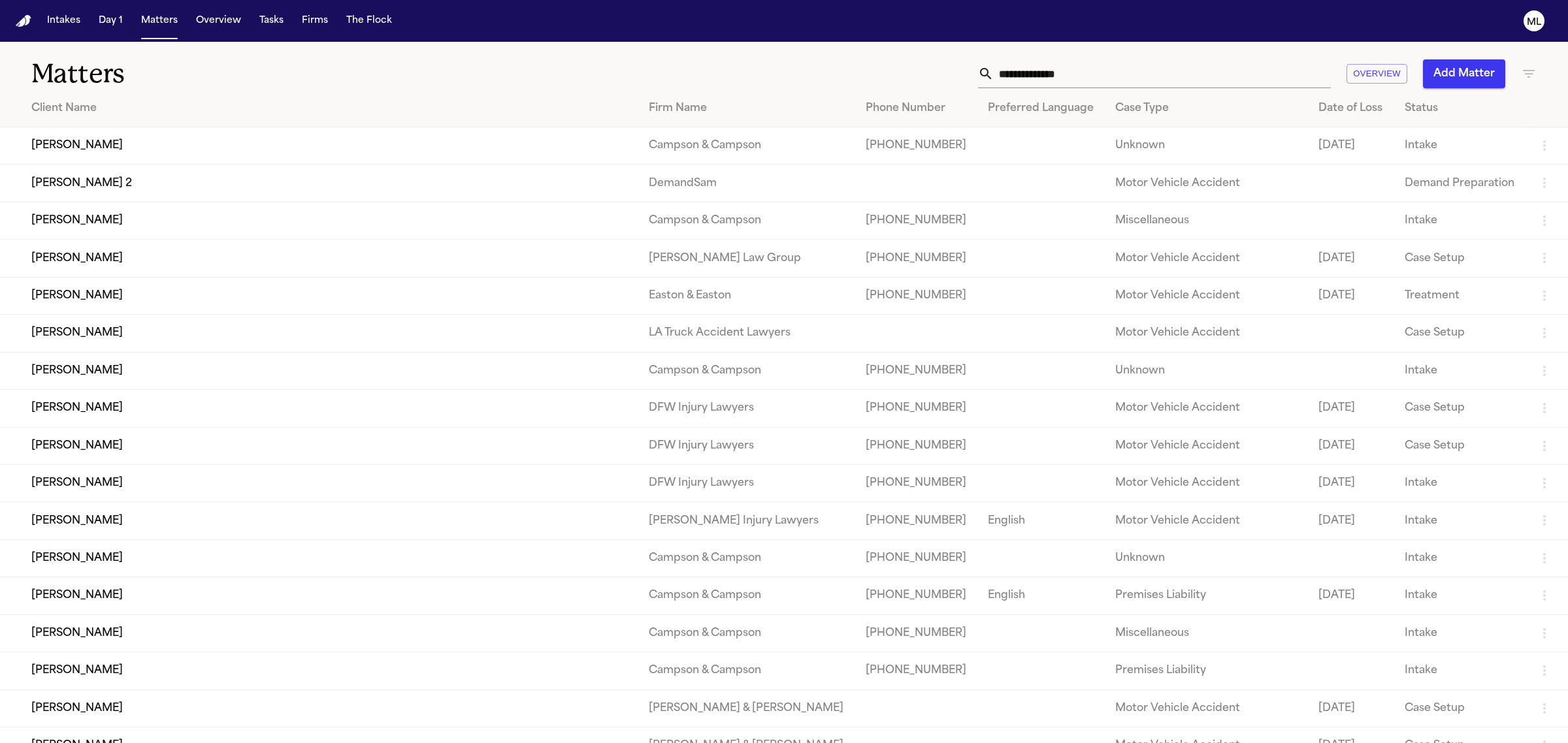
click at [1045, 76] on input "text" at bounding box center [1162, 74] width 337 height 29
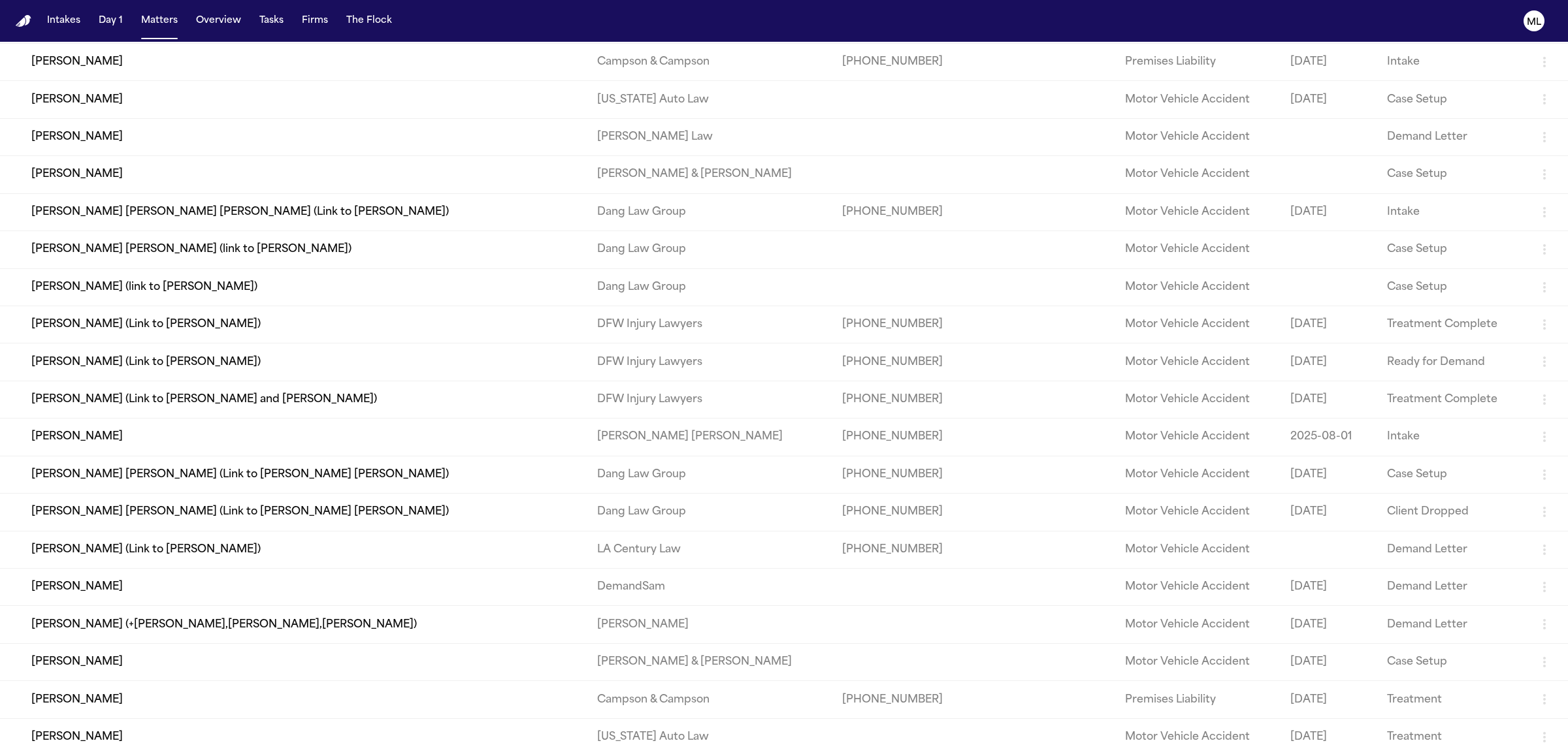
scroll to position [164, 0]
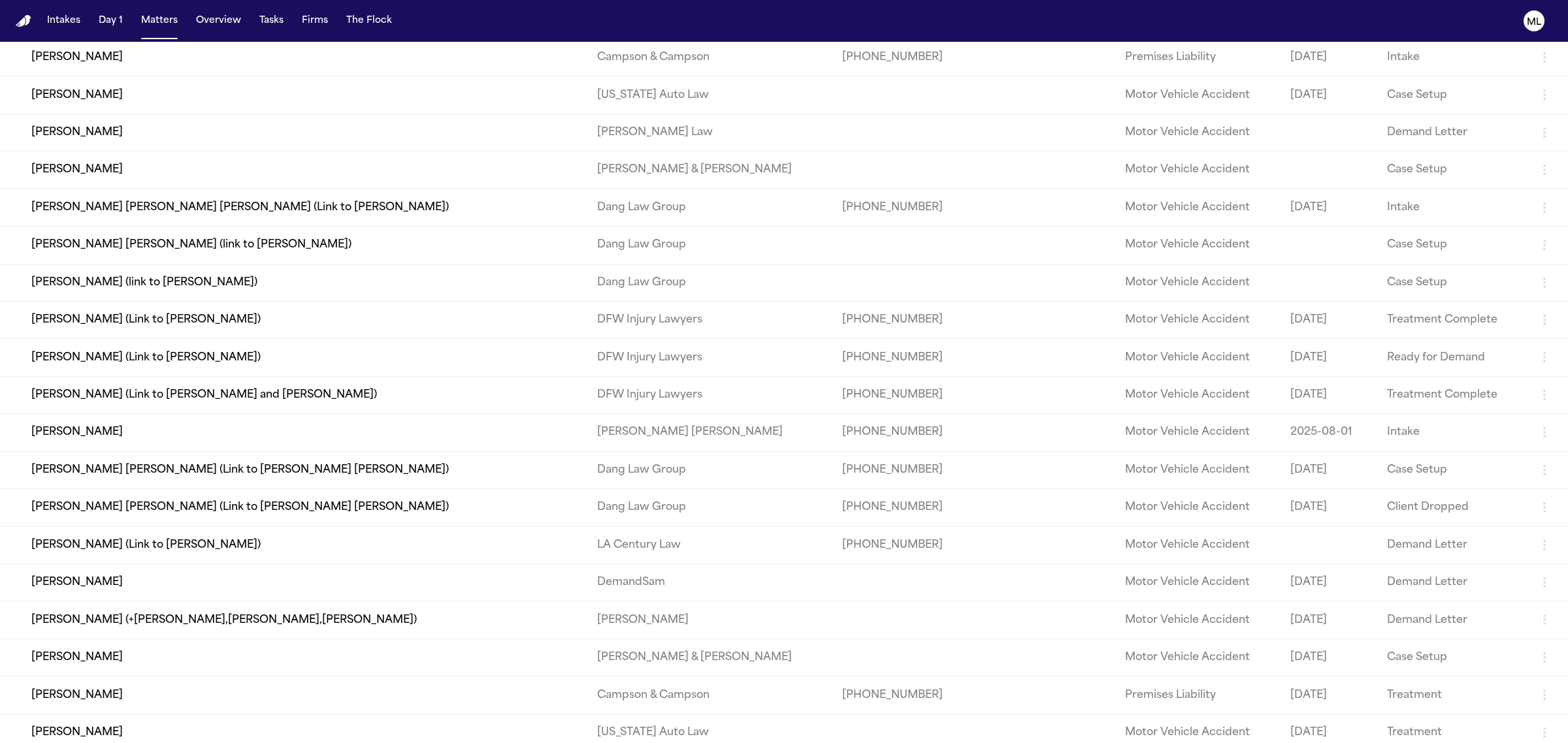
type input "*****"
click at [127, 582] on td "Carmalita Yelverton" at bounding box center [293, 583] width 587 height 38
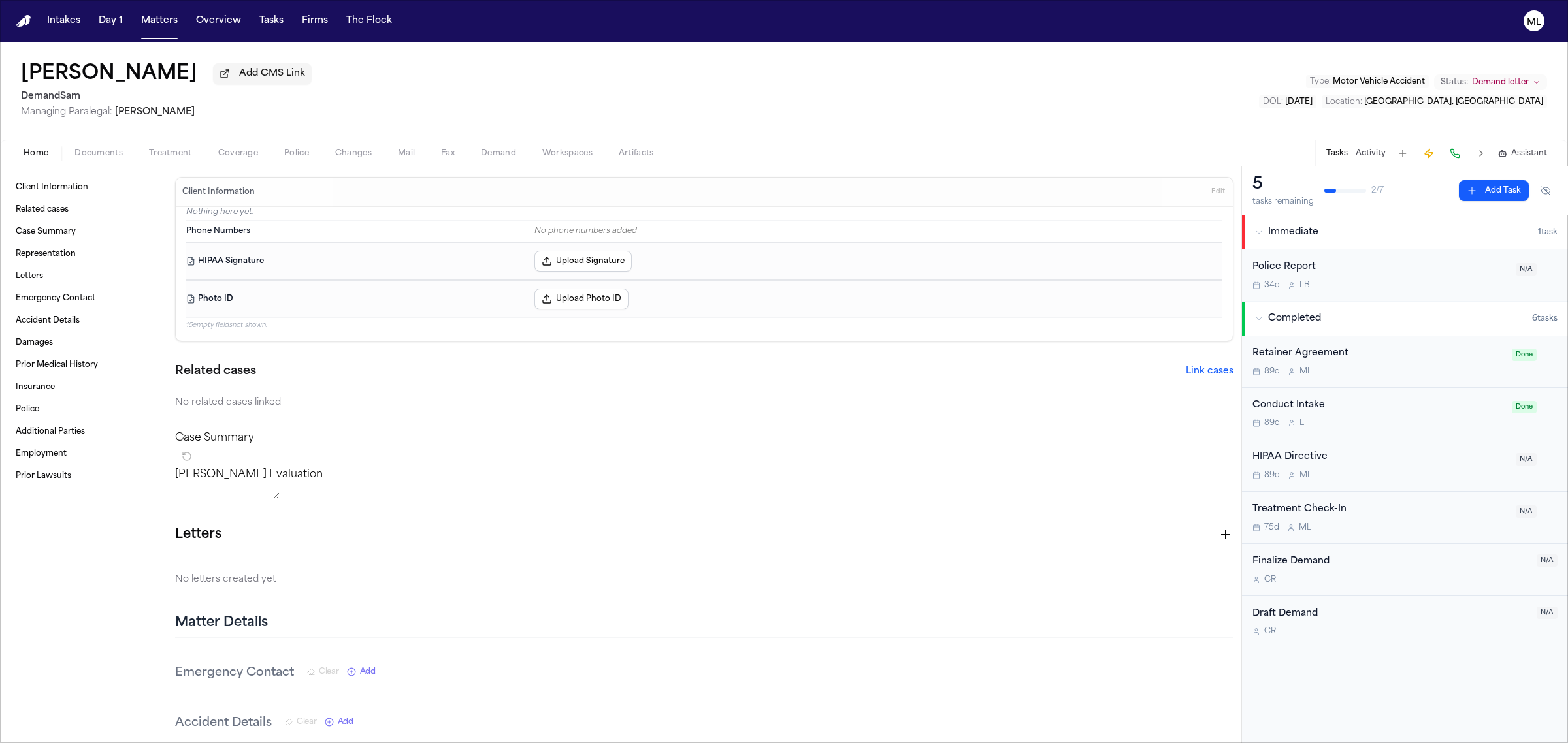
click at [241, 149] on span "Coverage" at bounding box center [238, 153] width 40 height 11
click at [27, 149] on span "Home" at bounding box center [36, 153] width 25 height 11
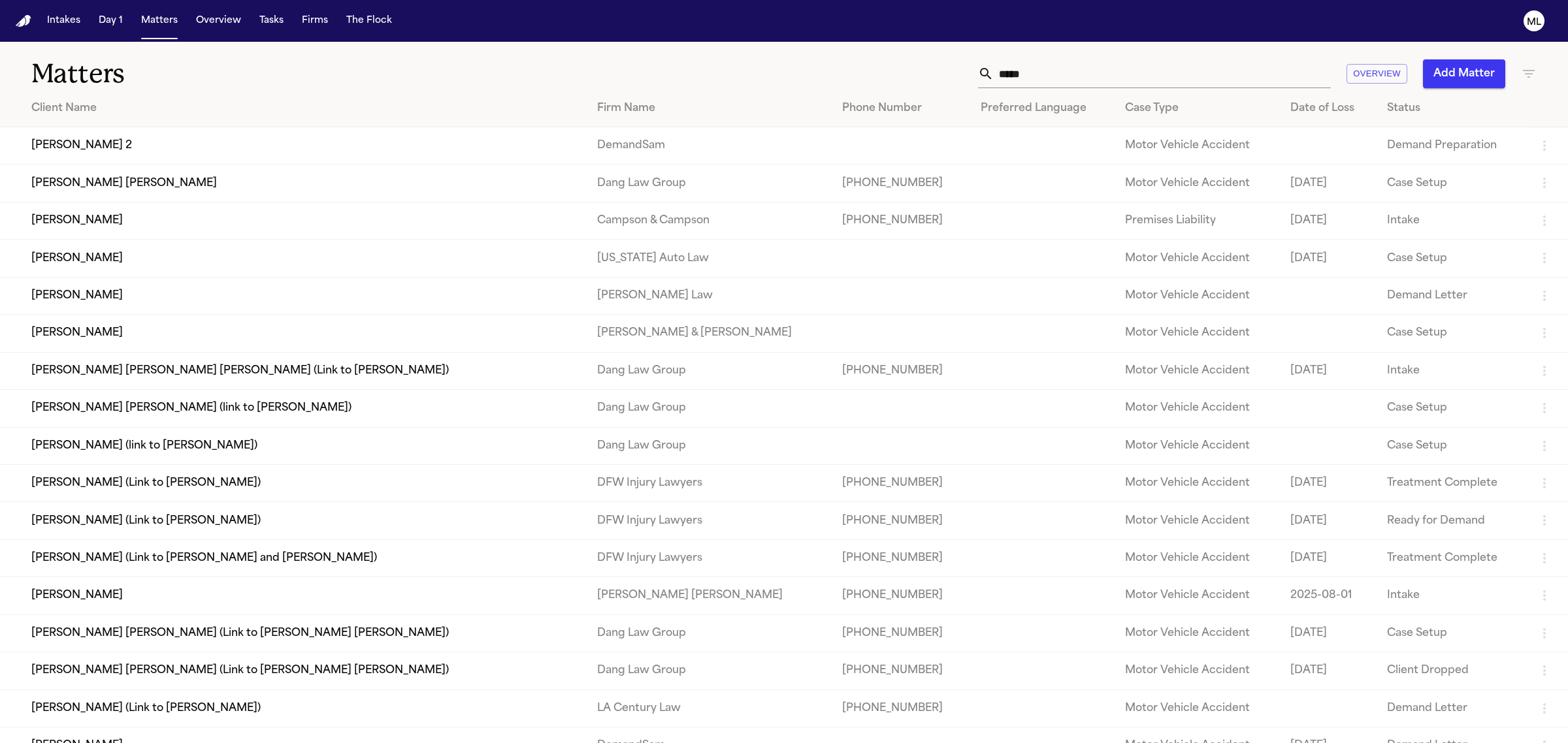
click at [145, 151] on td "[PERSON_NAME] 2" at bounding box center [293, 145] width 587 height 38
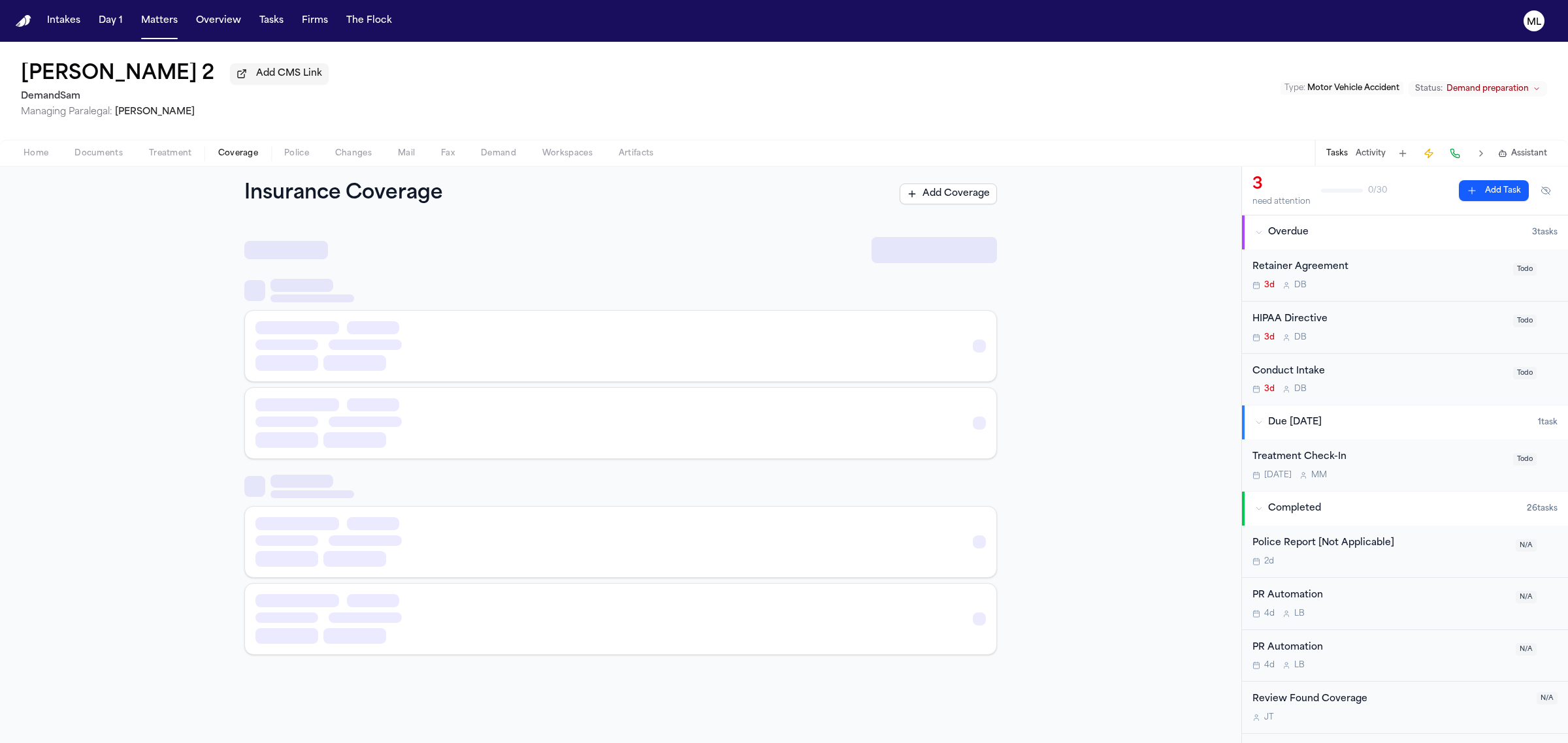
click at [246, 151] on span "Coverage" at bounding box center [238, 153] width 40 height 11
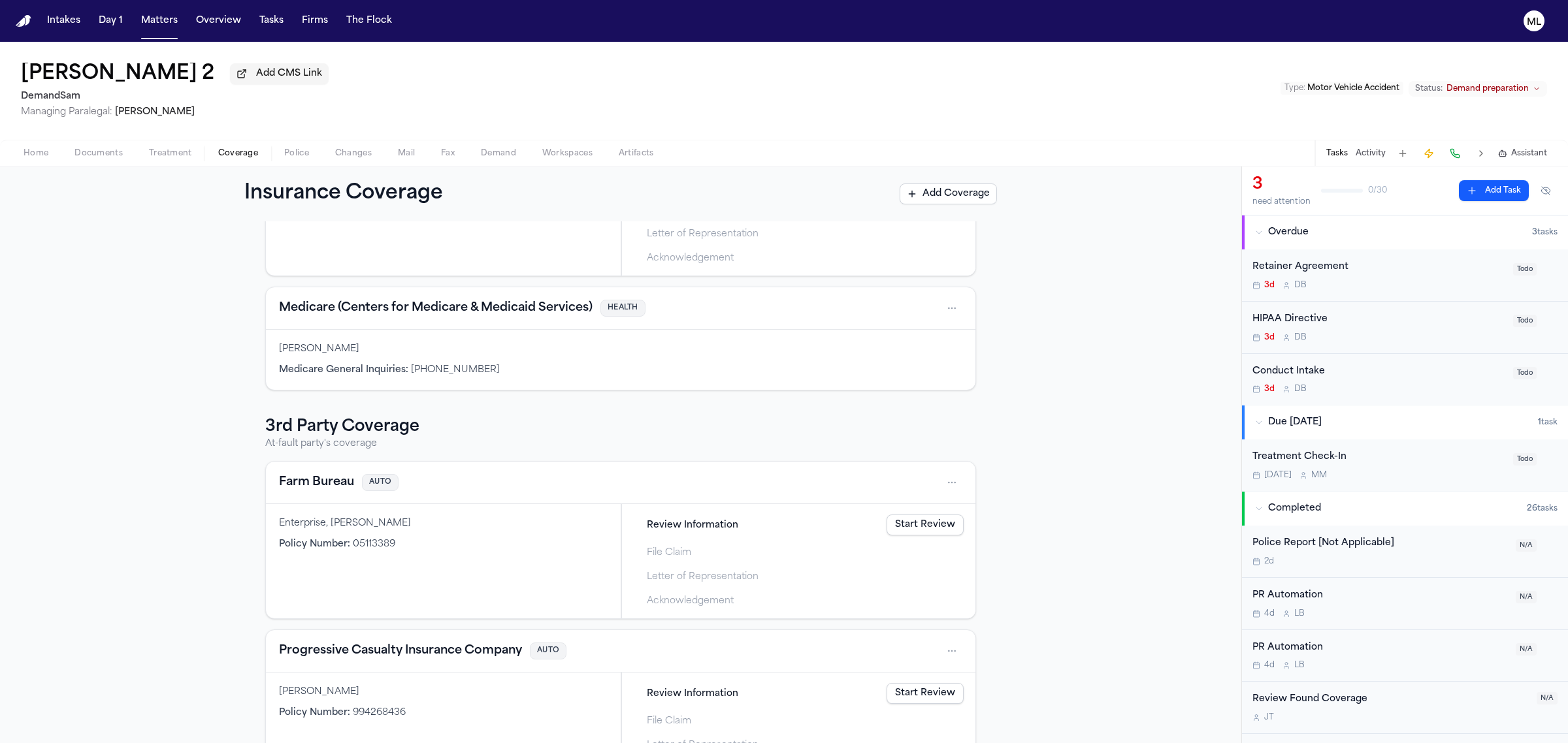
scroll to position [224, 0]
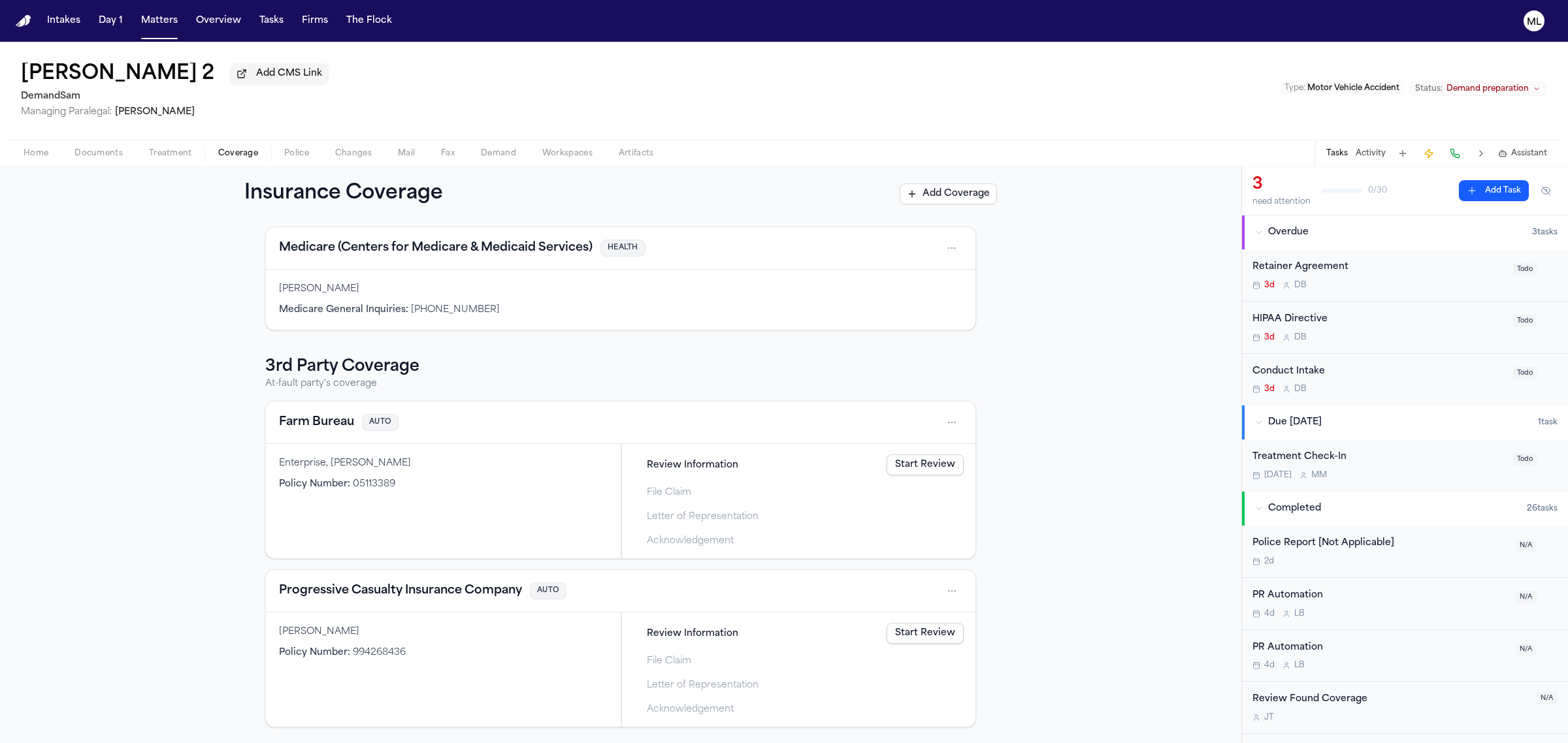
click at [377, 585] on button "Progressive Casualty Insurance Company" at bounding box center [401, 591] width 243 height 18
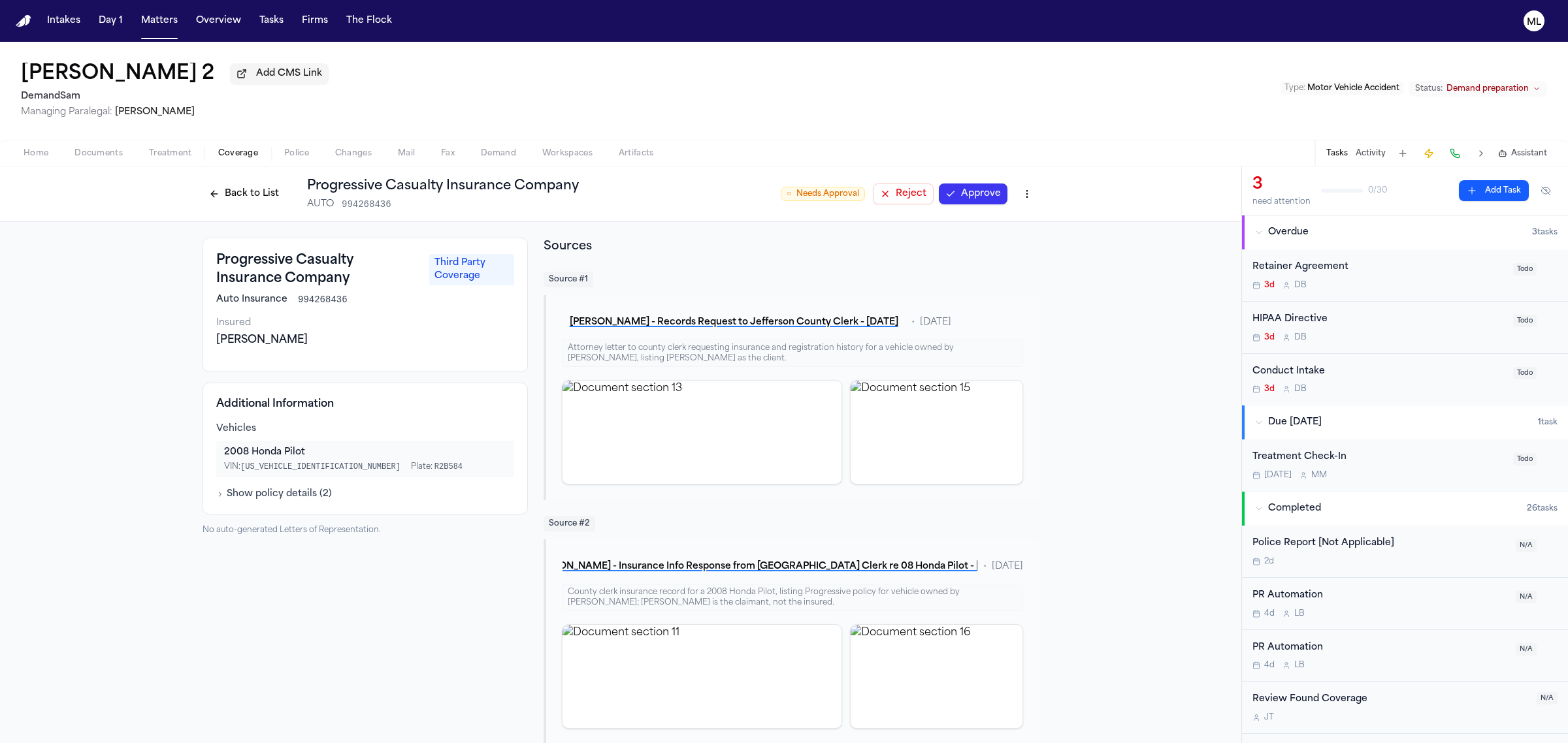
click at [311, 500] on button "Show policy details ( 2 )" at bounding box center [274, 494] width 116 height 13
click at [311, 500] on div "Hide policy details Effective Date 03/08/25 Expiration Date 09/08/25" at bounding box center [365, 514] width 298 height 53
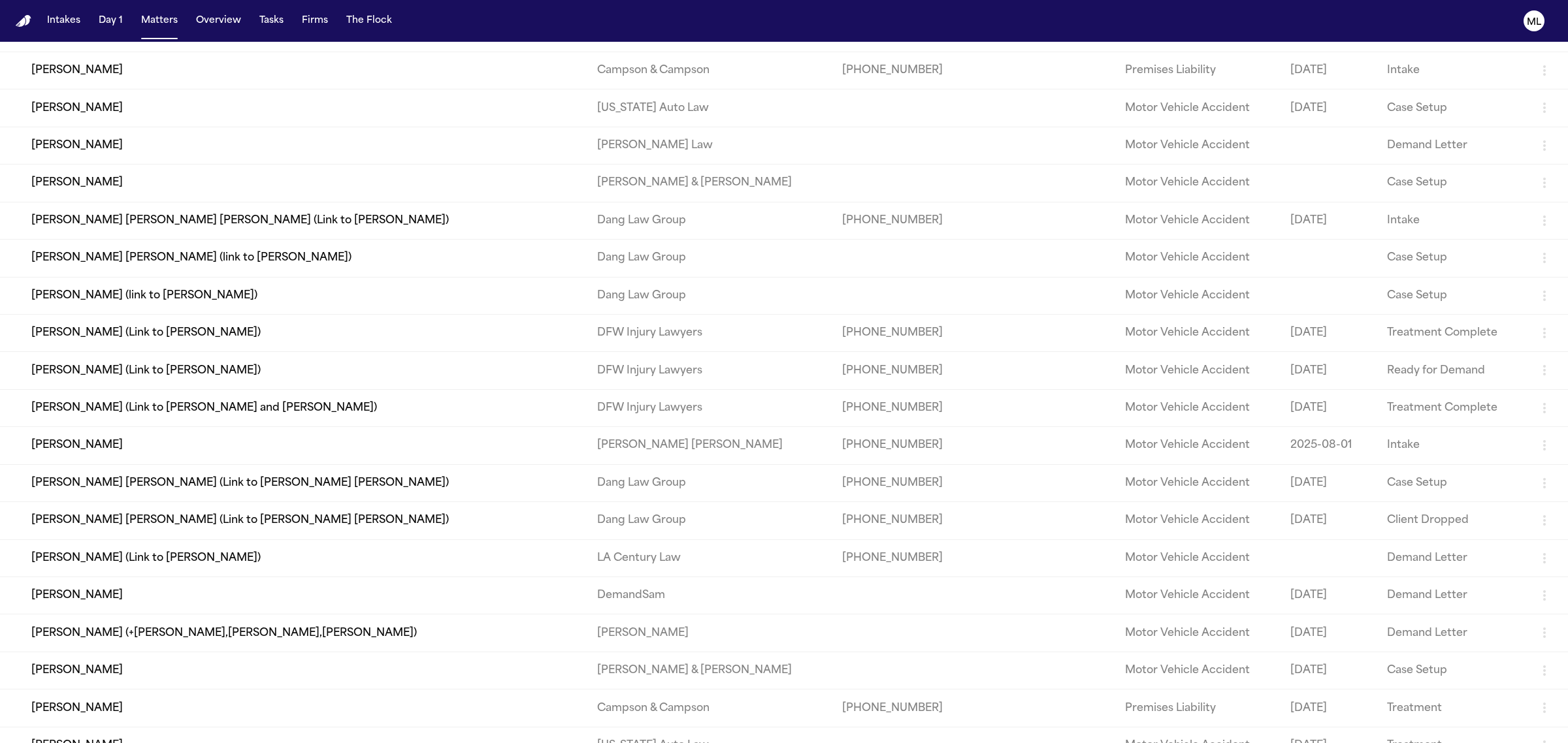
scroll to position [164, 0]
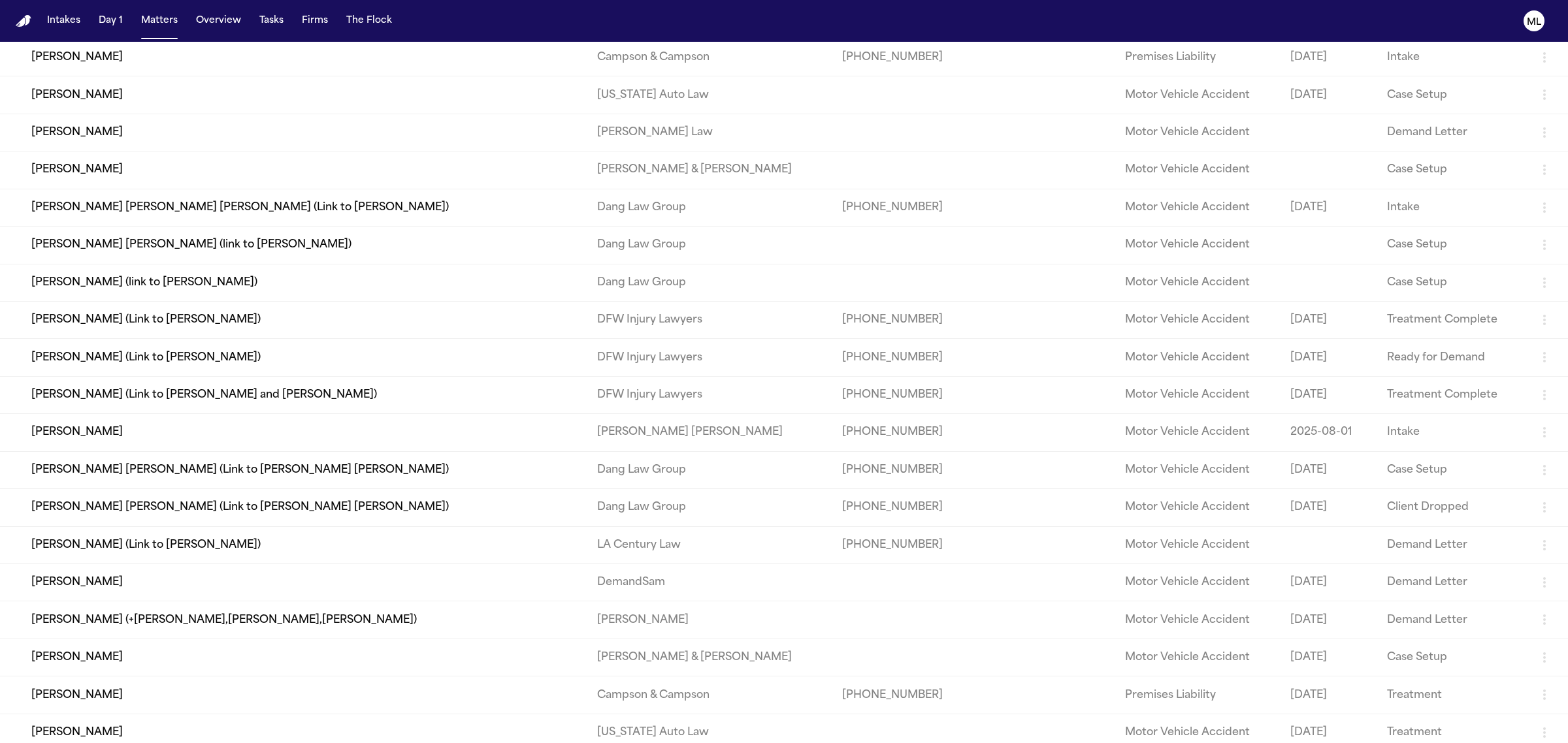
click at [233, 585] on td "Carmalita Yelverton" at bounding box center [293, 583] width 587 height 38
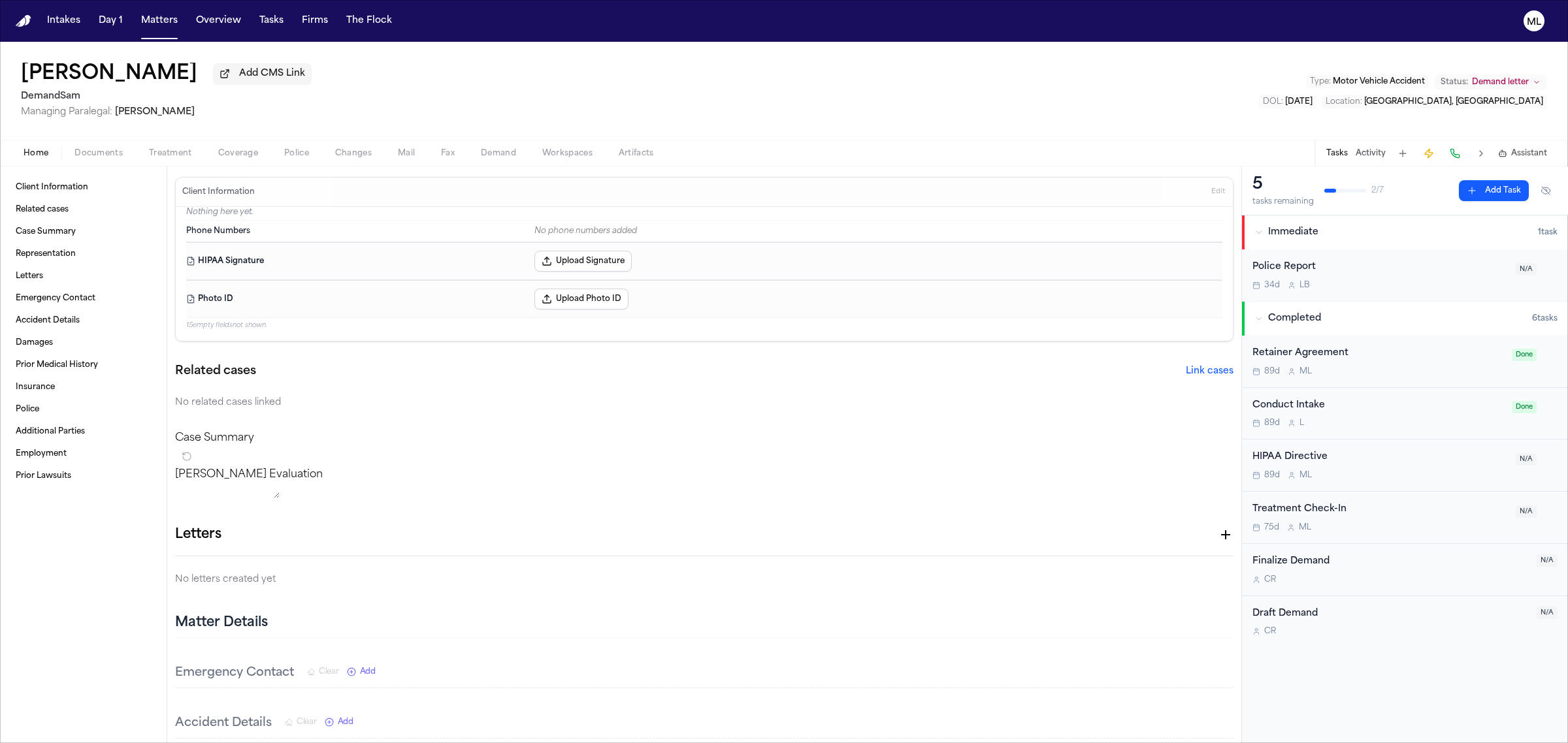
click at [1523, 83] on span "Demand letter" at bounding box center [1500, 82] width 57 height 11
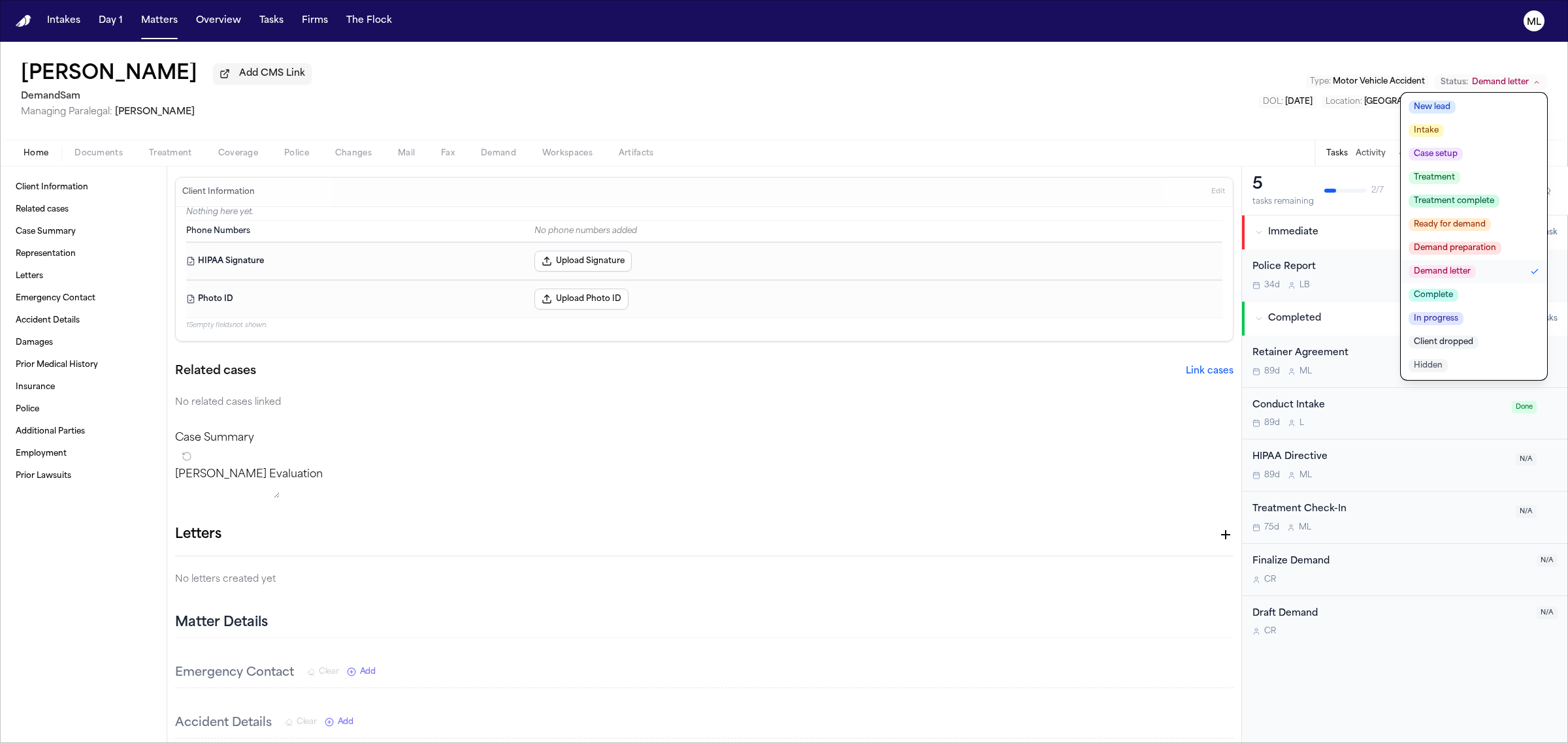
click at [1452, 364] on button "Hidden" at bounding box center [1473, 365] width 146 height 24
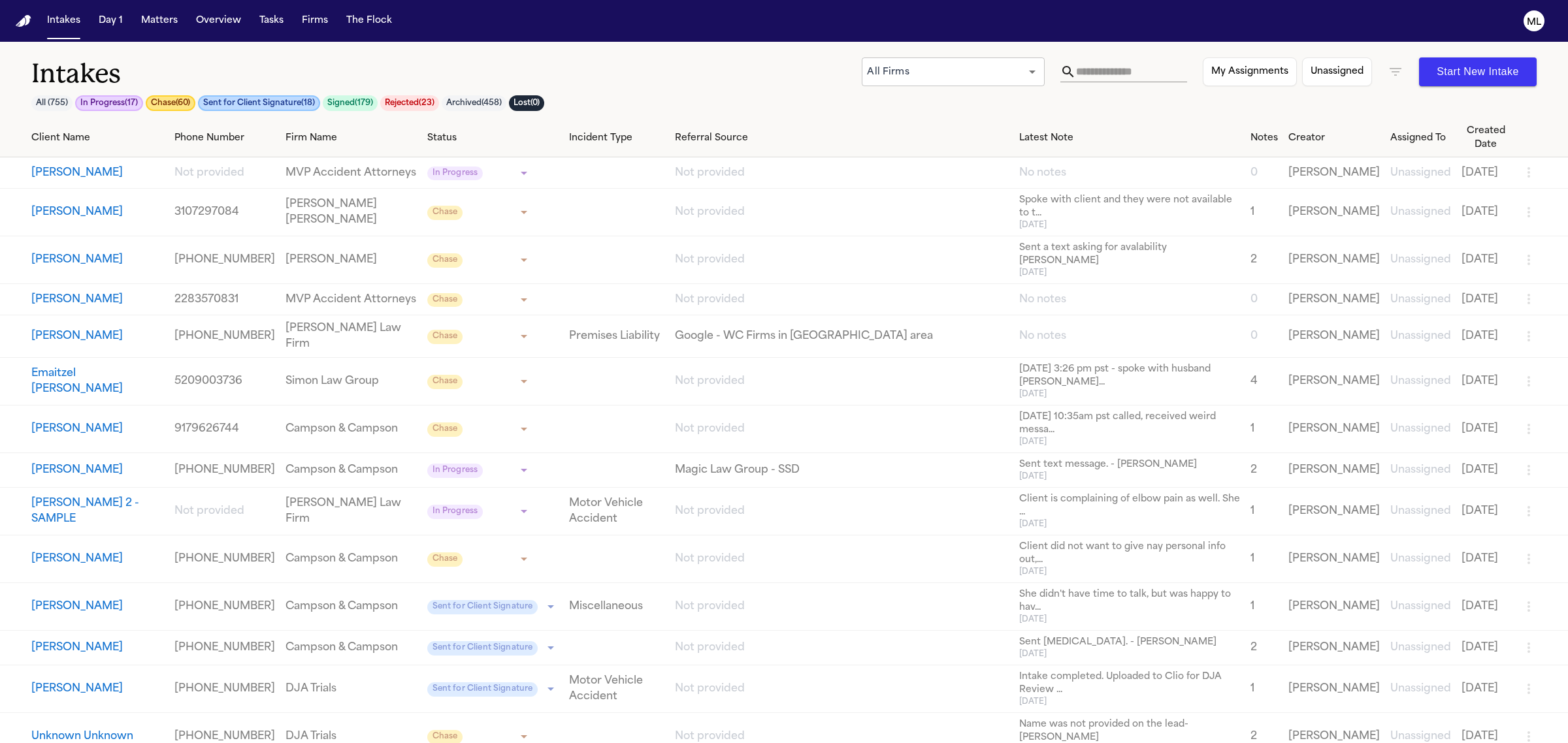
click at [66, 344] on button "Lisa Bello" at bounding box center [97, 336] width 132 height 16
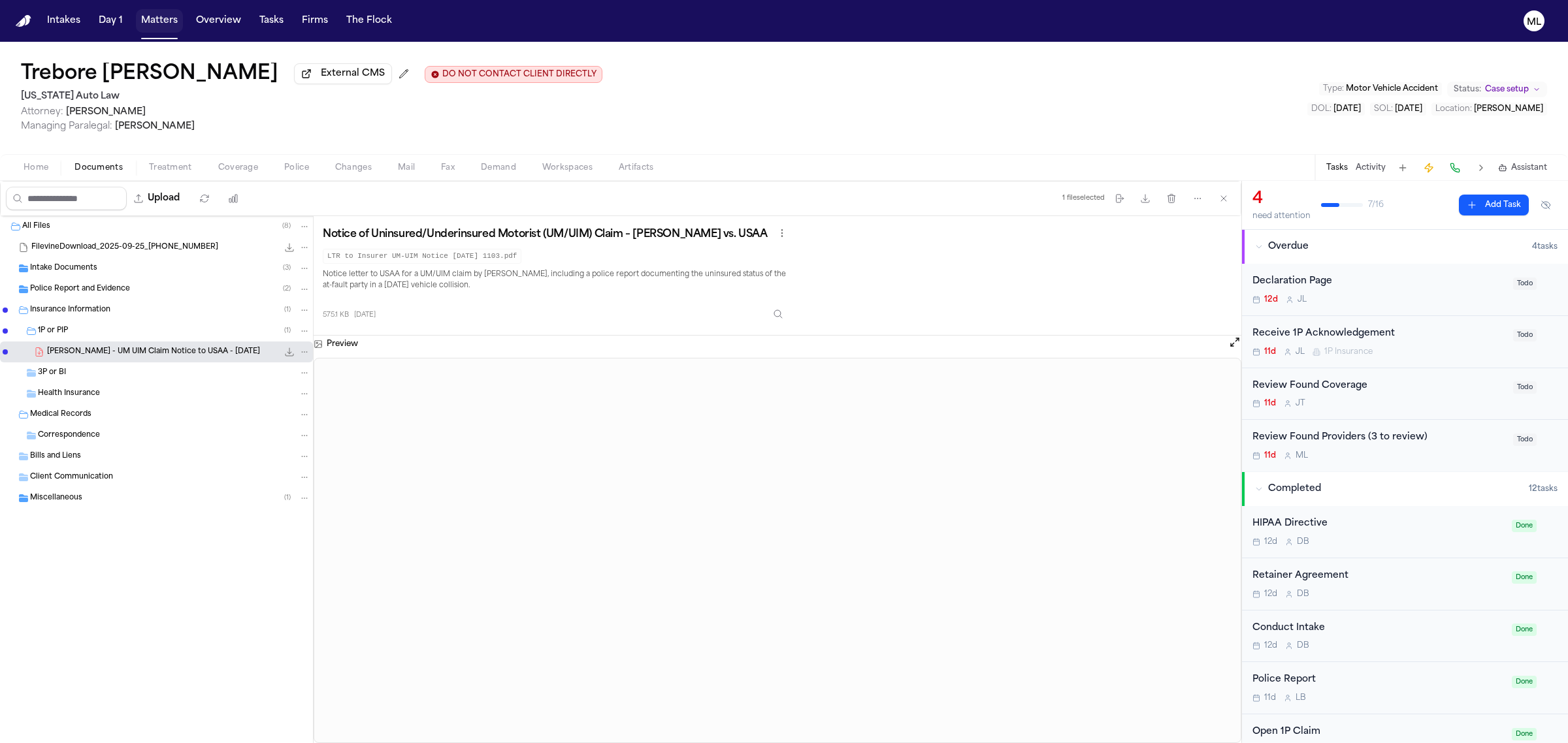
click at [155, 20] on button "Matters" at bounding box center [159, 20] width 47 height 24
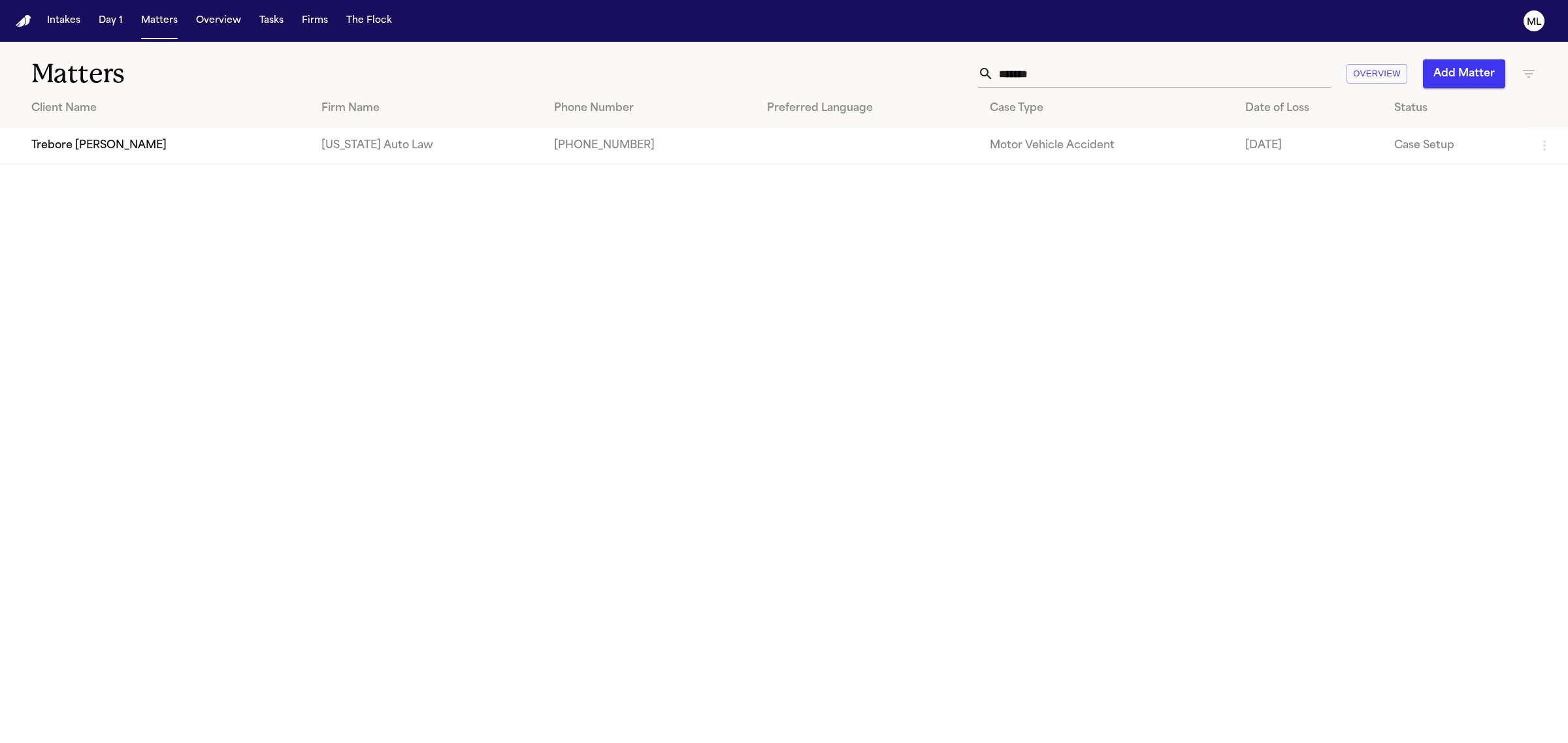
click at [883, 64] on div "******* Overview Add Matter" at bounding box center [1009, 74] width 1053 height 29
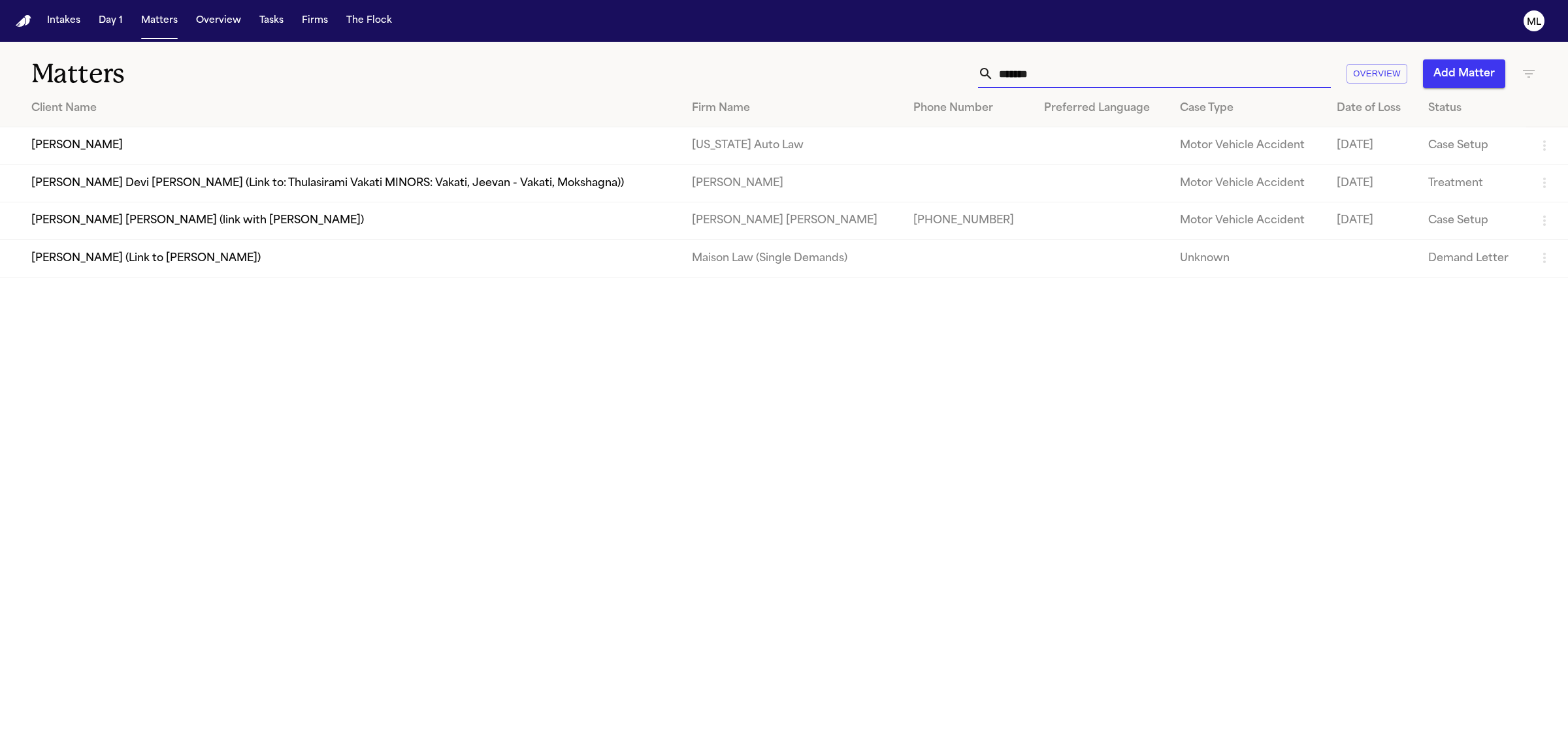
type input "*******"
click at [161, 145] on td "[PERSON_NAME]" at bounding box center [341, 145] width 681 height 38
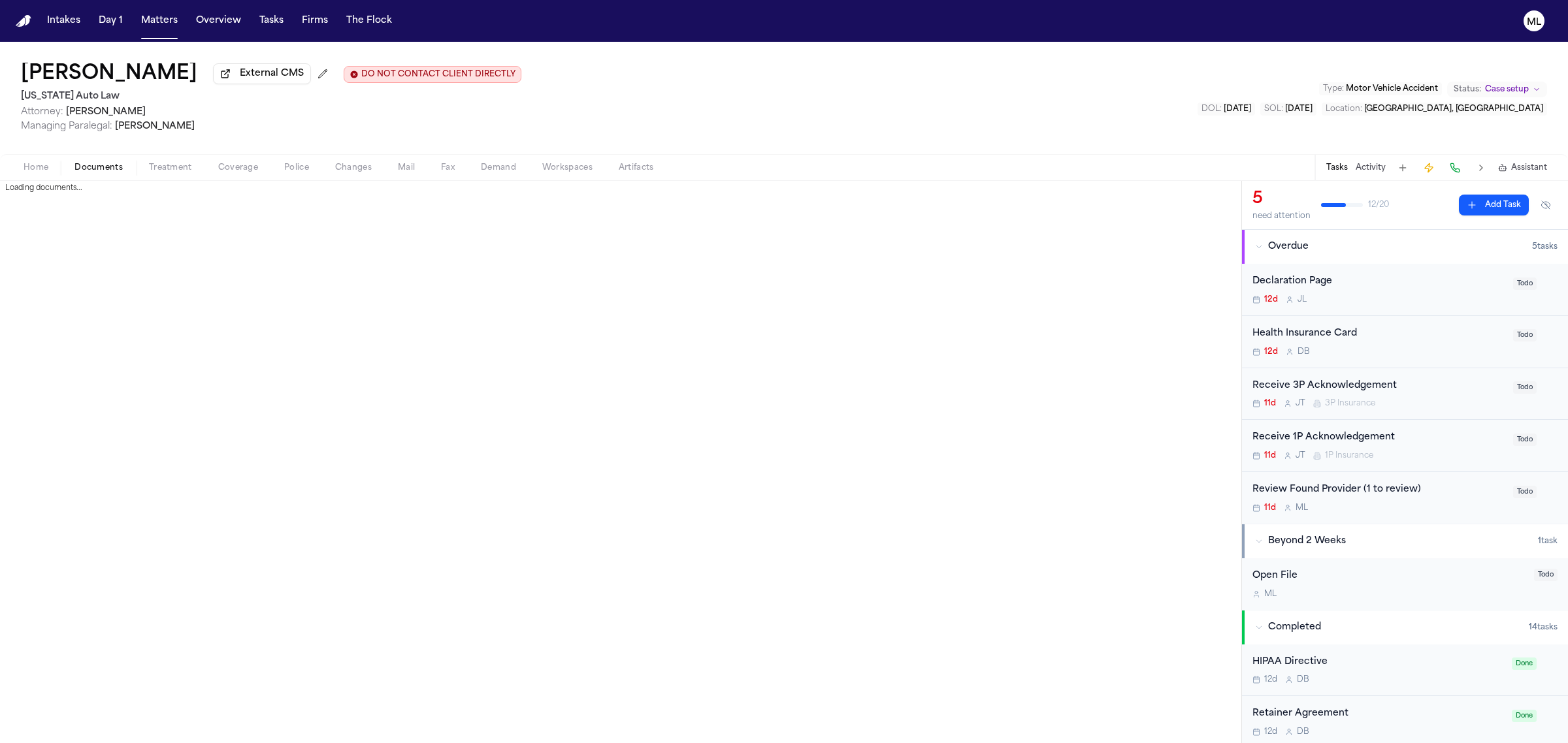
click at [102, 167] on span "Documents" at bounding box center [98, 168] width 48 height 11
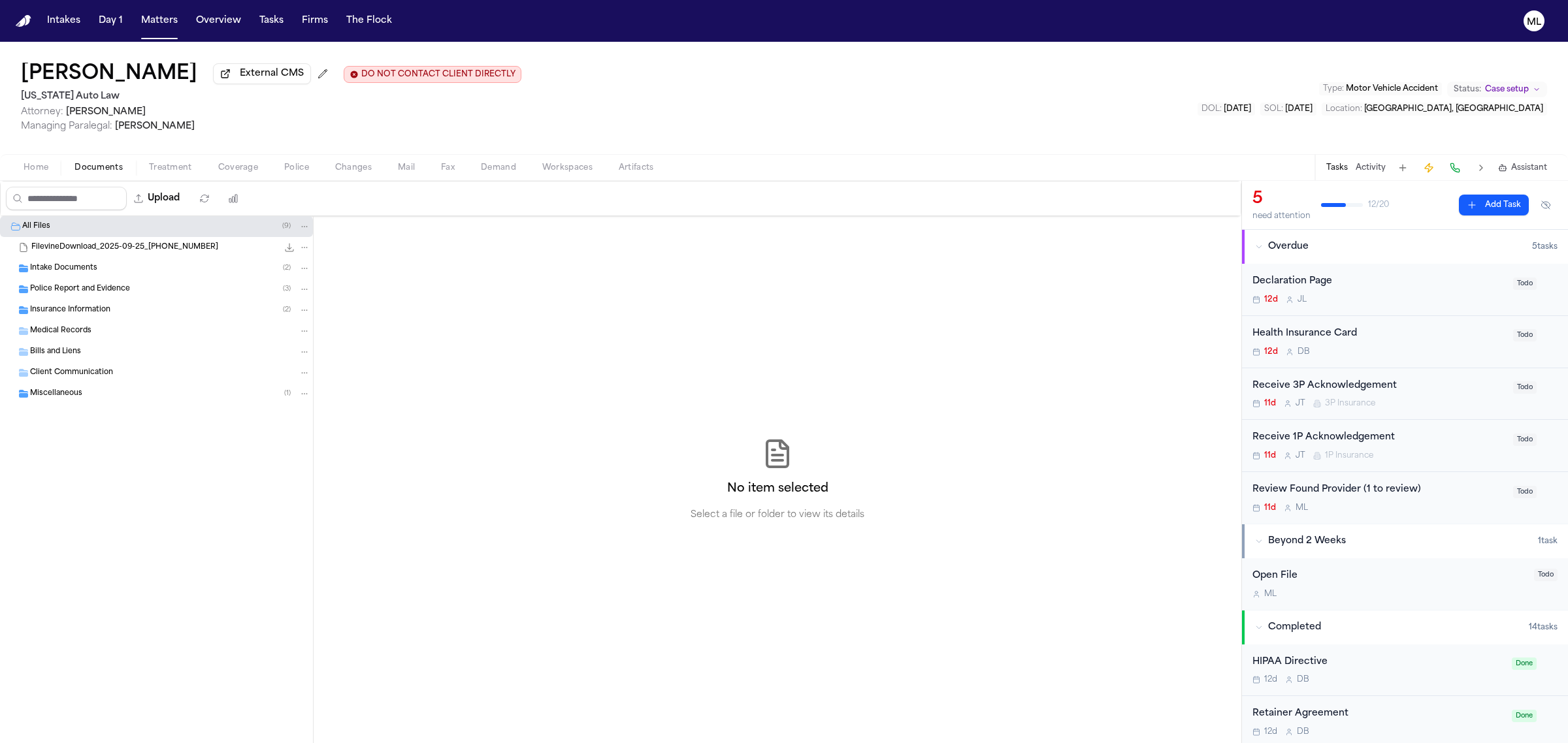
click at [120, 308] on div "Insurance Information ( 2 )" at bounding box center [170, 310] width 280 height 11
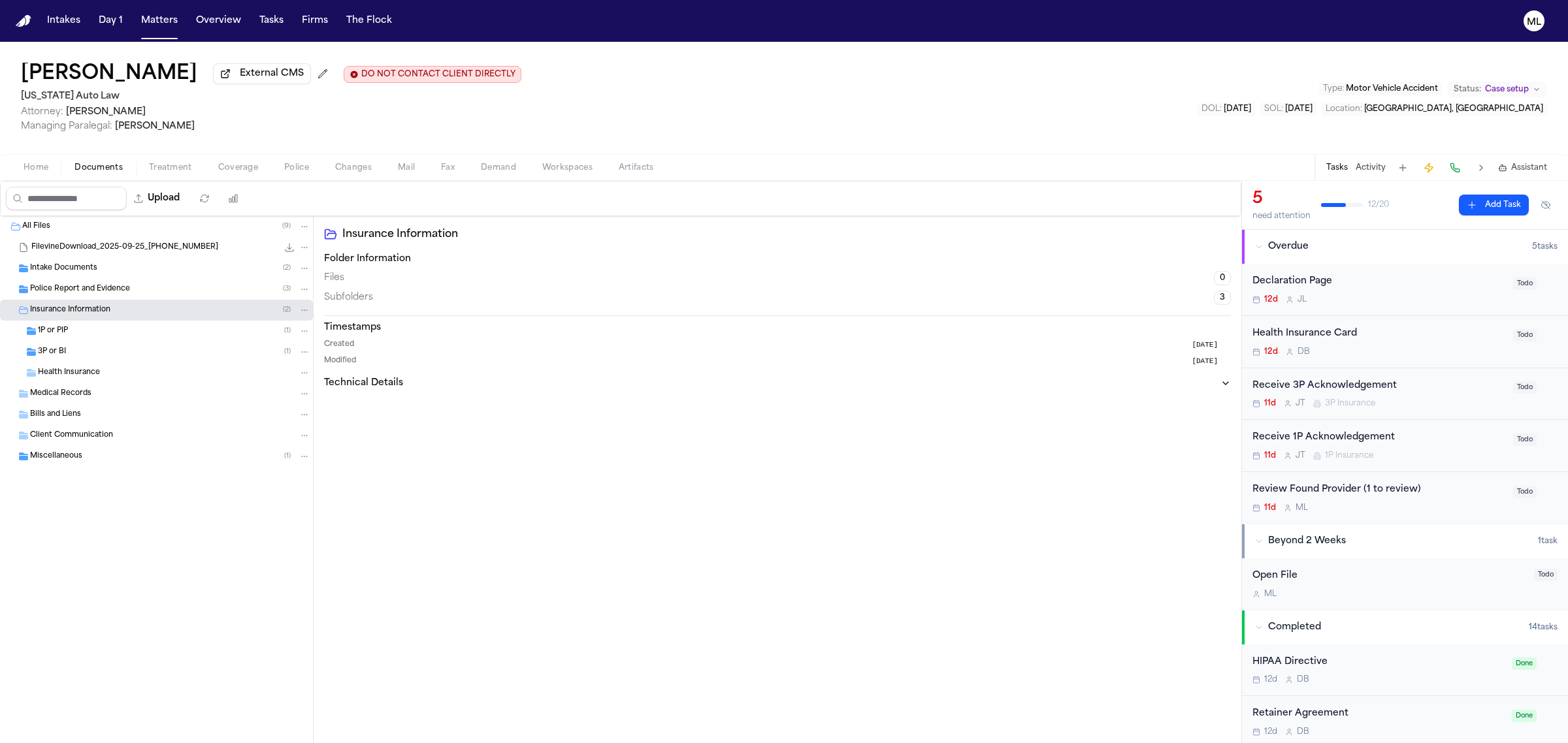
click at [129, 331] on div "1P or PIP ( 1 )" at bounding box center [173, 331] width 272 height 11
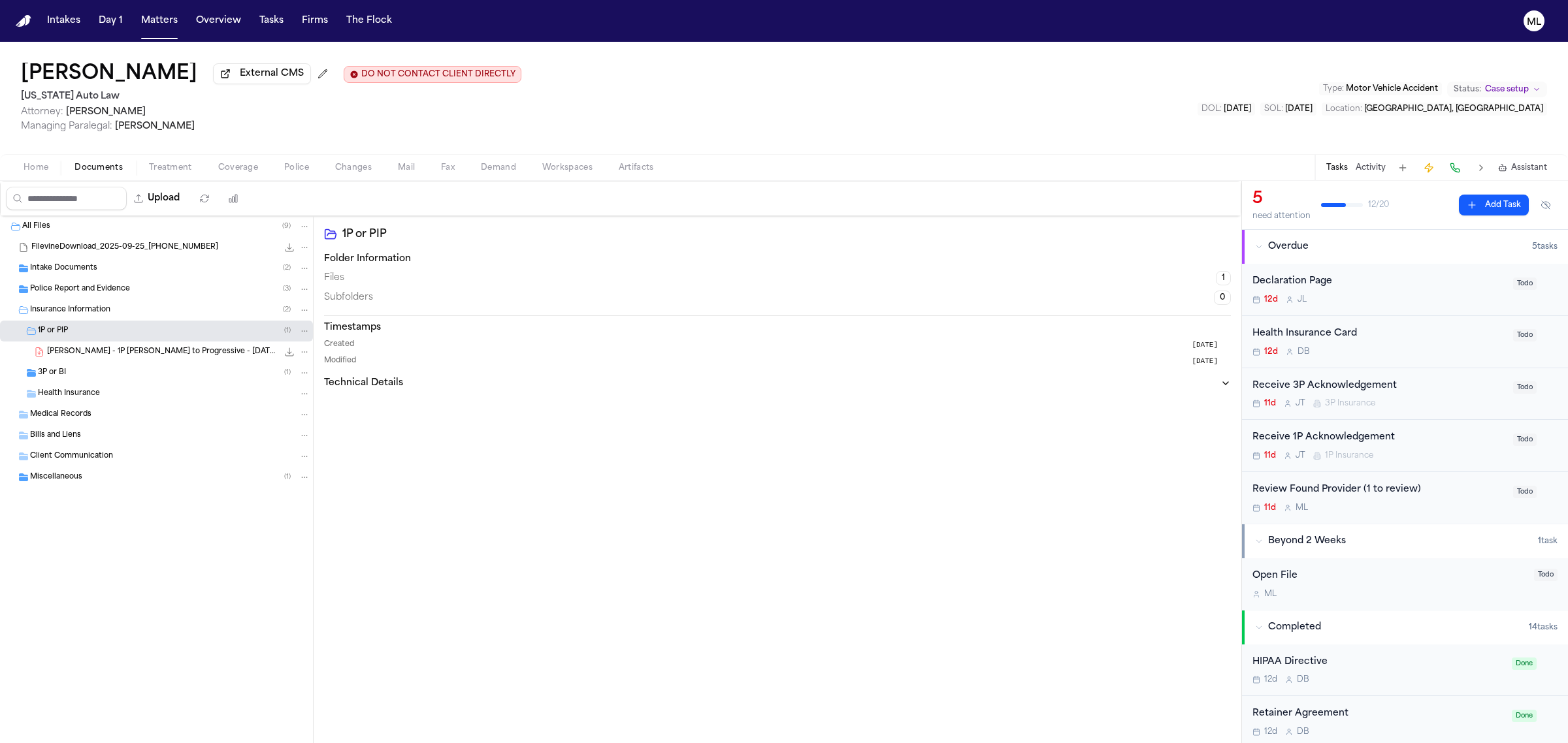
click at [109, 373] on div "3P or BI ( 1 )" at bounding box center [173, 372] width 272 height 11
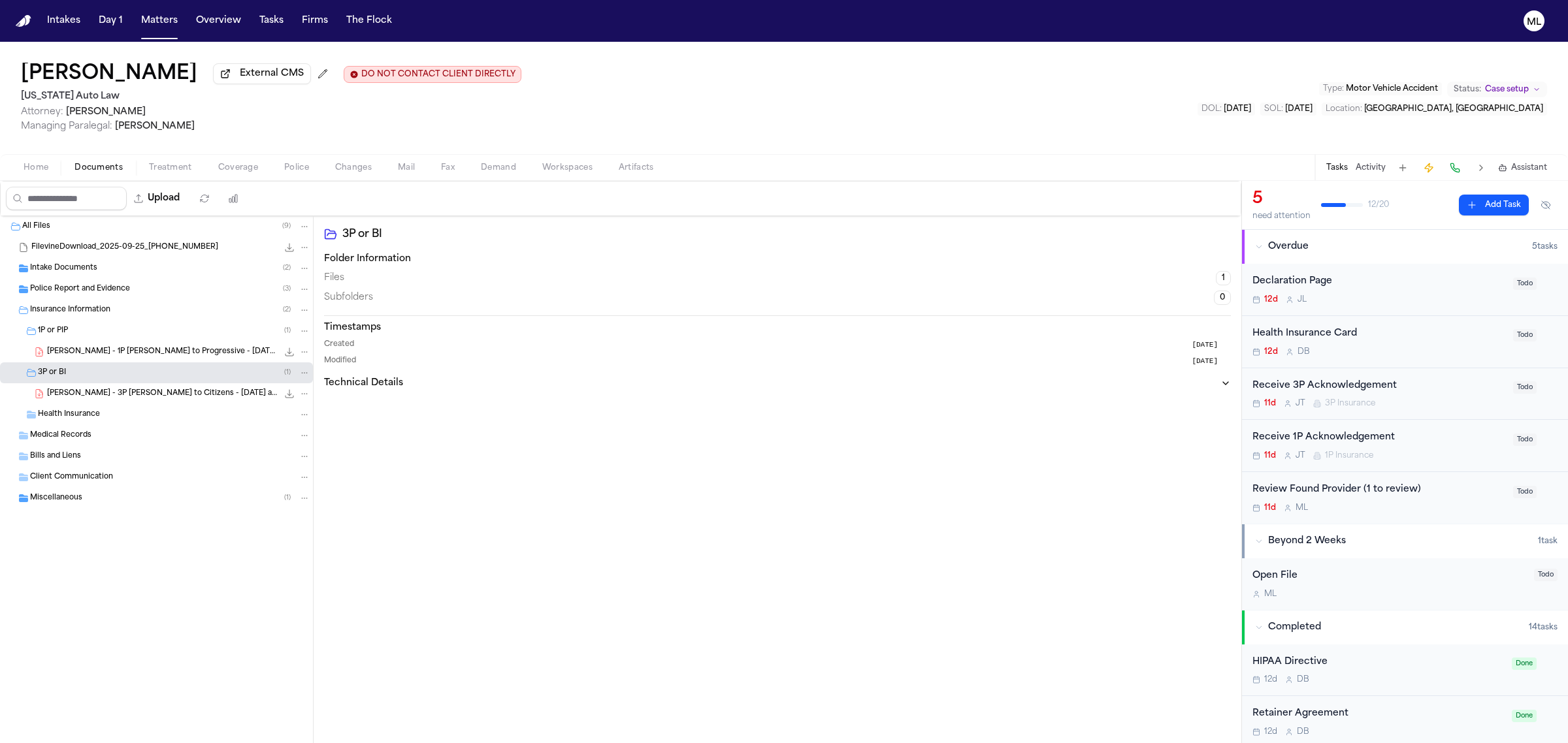
click at [130, 392] on span "[PERSON_NAME] - 3P [PERSON_NAME] to Citizens - [DATE] and Police Report - [DATE]" at bounding box center [162, 394] width 230 height 11
